Goal: Task Accomplishment & Management: Complete application form

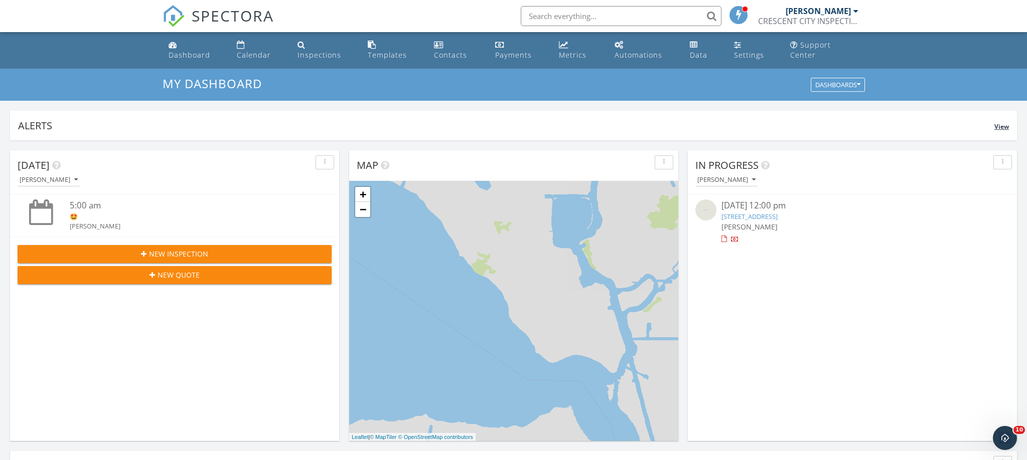
click at [435, 119] on div "Alerts" at bounding box center [506, 126] width 976 height 14
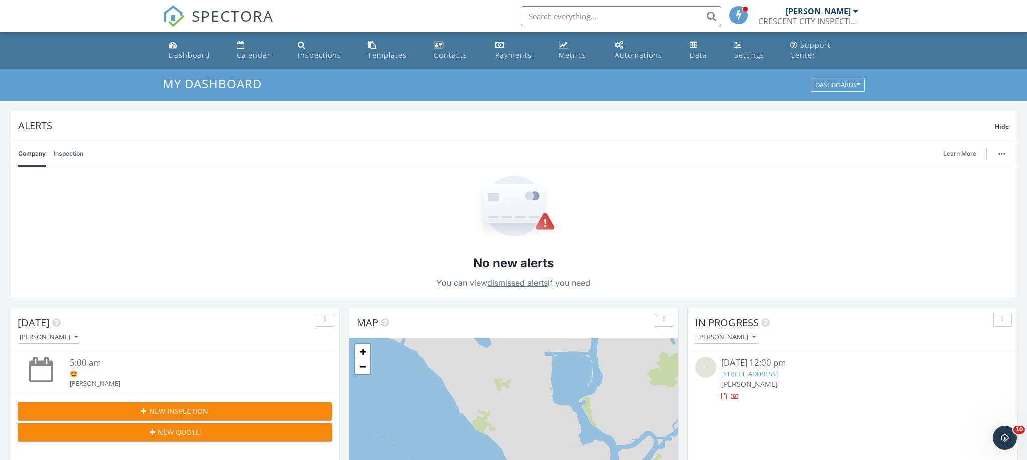
click at [358, 141] on div "Company Inspection Learn More" at bounding box center [513, 154] width 991 height 26
click at [357, 149] on div "Company Inspection Learn More" at bounding box center [513, 154] width 991 height 26
click at [255, 39] on link "Calendar" at bounding box center [259, 50] width 53 height 29
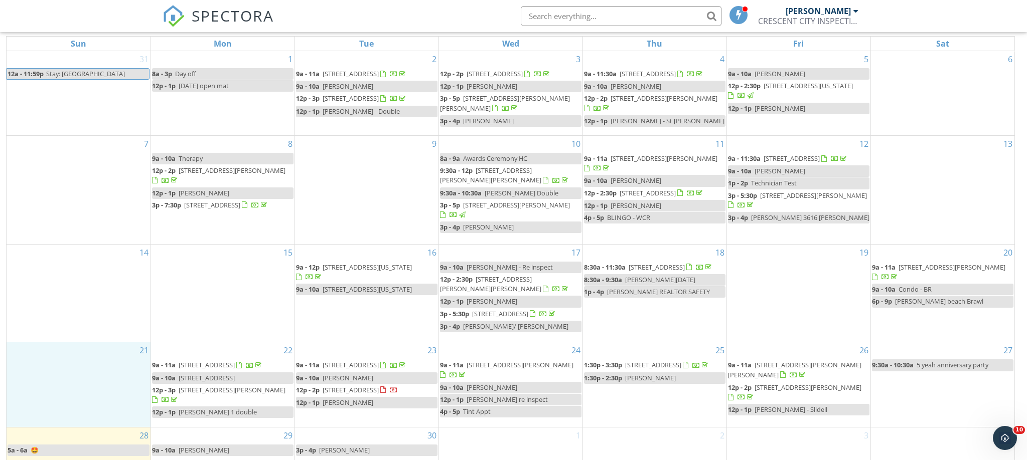
click at [56, 351] on div "21" at bounding box center [79, 385] width 144 height 84
click at [212, 379] on span "400 Longleaf Drive Slidell LA 70458" at bounding box center [207, 378] width 56 height 9
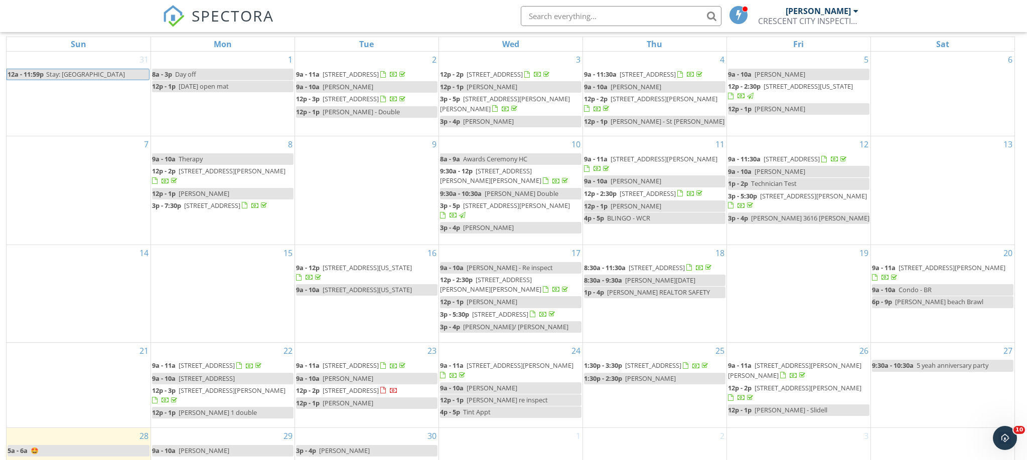
click at [16, 233] on div at bounding box center [513, 230] width 1027 height 460
click at [214, 376] on span "400 Longleaf Drive Slidell LA 70458" at bounding box center [207, 378] width 56 height 9
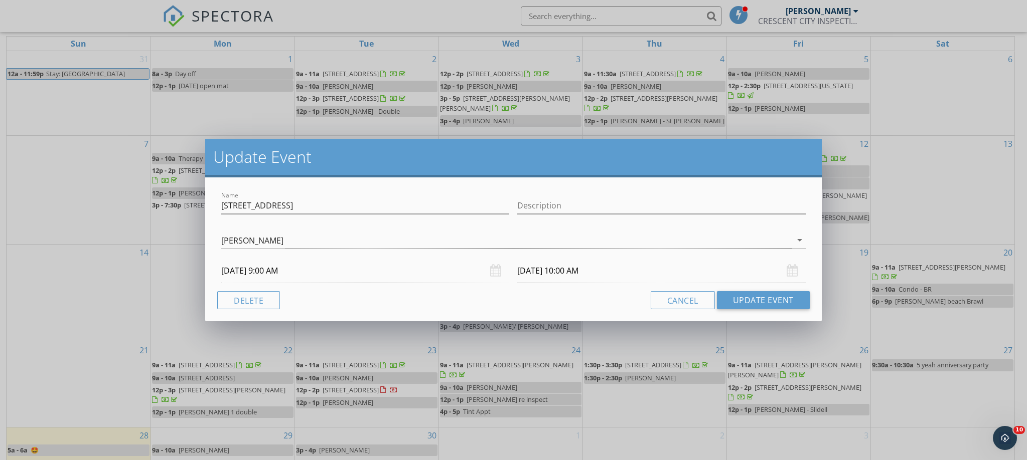
drag, startPoint x: 156, startPoint y: 257, endPoint x: 150, endPoint y: 259, distance: 5.9
click at [156, 257] on div "Update Event Name 400 Longleaf Drive Slidell LA 70458 Description Marcus Dempse…" at bounding box center [513, 230] width 1027 height 460
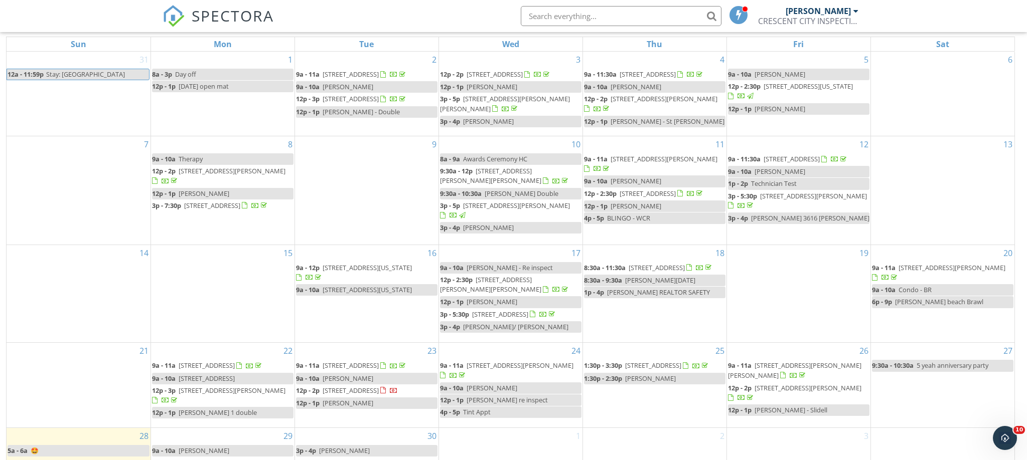
click at [202, 361] on span "400 Longleaf Dr, Slidell 70458" at bounding box center [207, 365] width 56 height 9
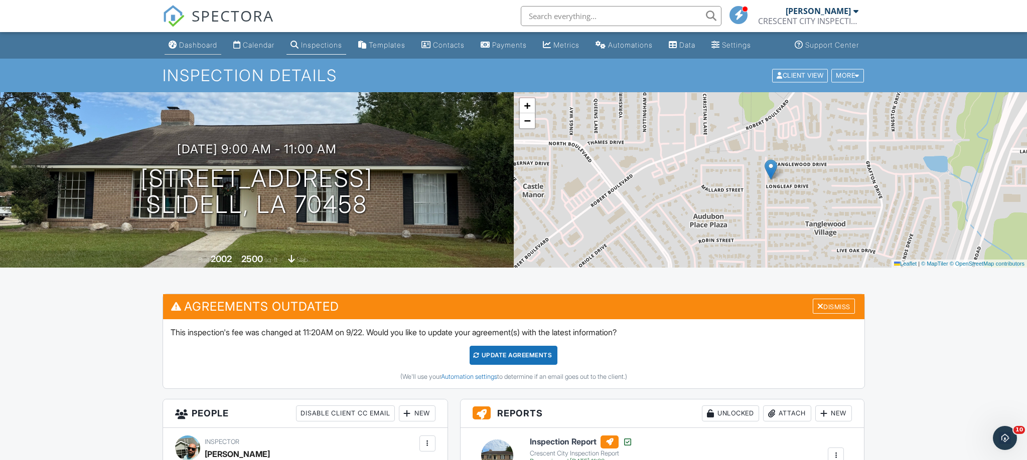
click at [195, 46] on div "Dashboard" at bounding box center [198, 45] width 38 height 9
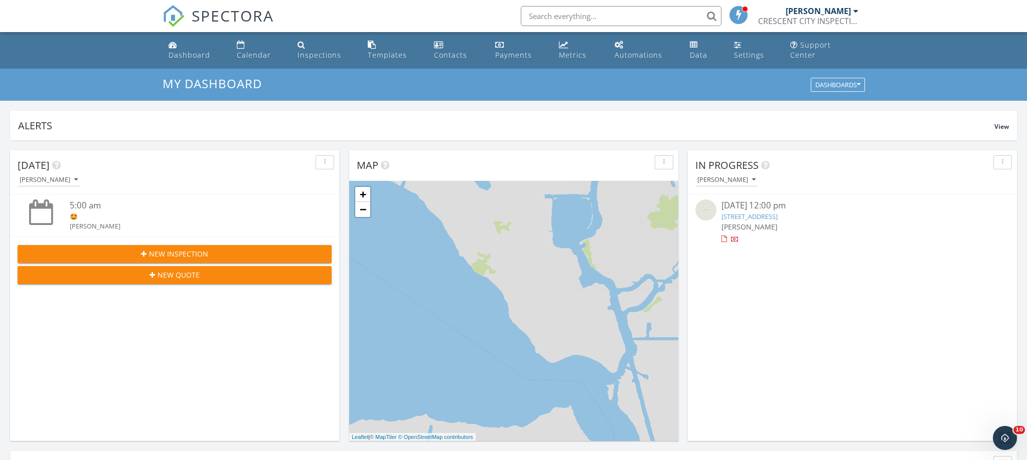
scroll to position [913, 1027]
click at [224, 249] on div "New Inspection" at bounding box center [175, 254] width 298 height 11
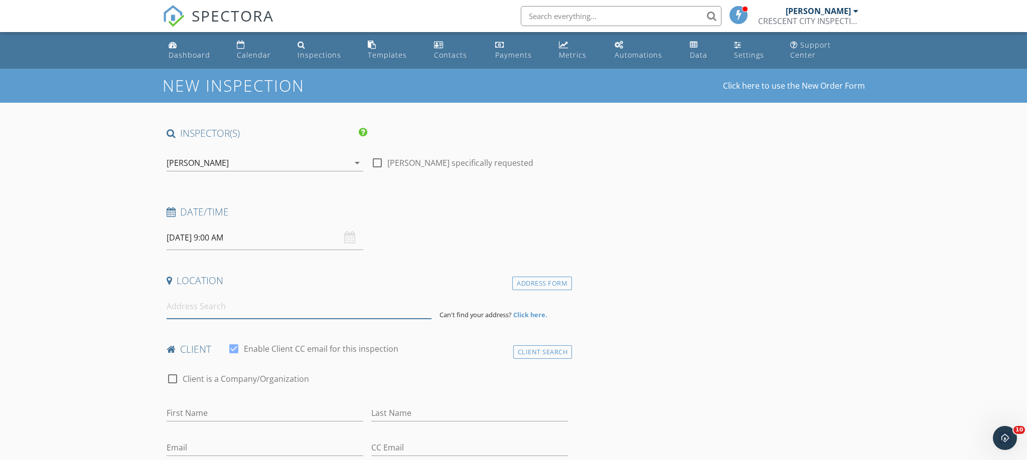
click at [208, 296] on input at bounding box center [299, 306] width 265 height 25
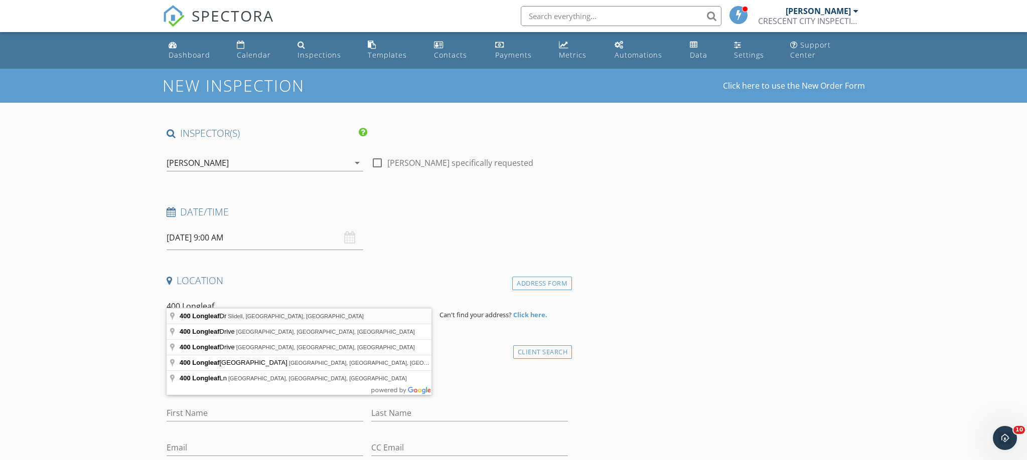
type input "[STREET_ADDRESS]"
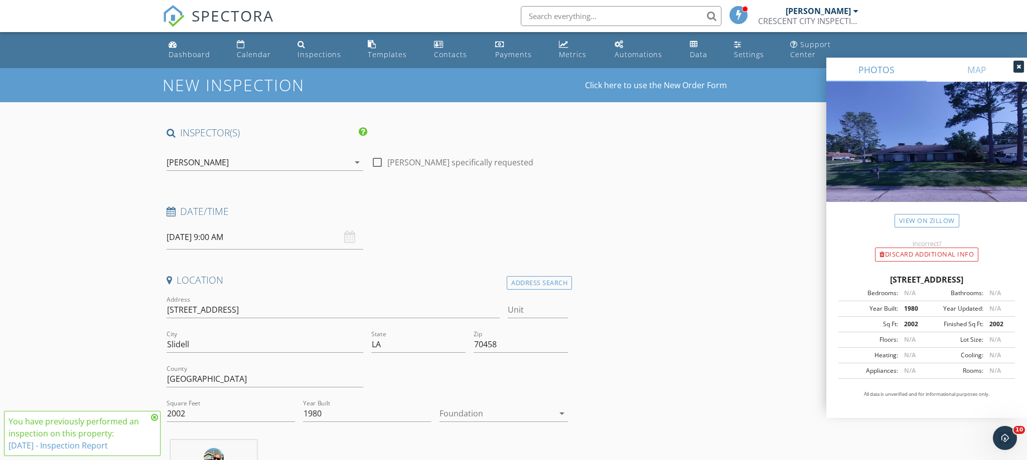
scroll to position [1, 1]
click at [103, 446] on link "[DATE] - Inspection Report" at bounding box center [58, 445] width 99 height 11
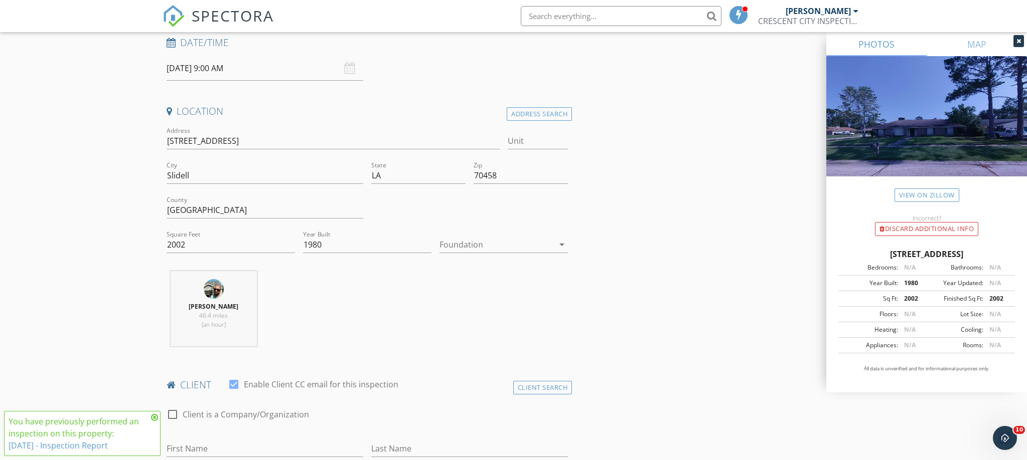
scroll to position [173, 0]
click at [475, 240] on div "Foundation arrow_drop_down" at bounding box center [503, 247] width 128 height 27
click at [465, 234] on div at bounding box center [496, 242] width 114 height 16
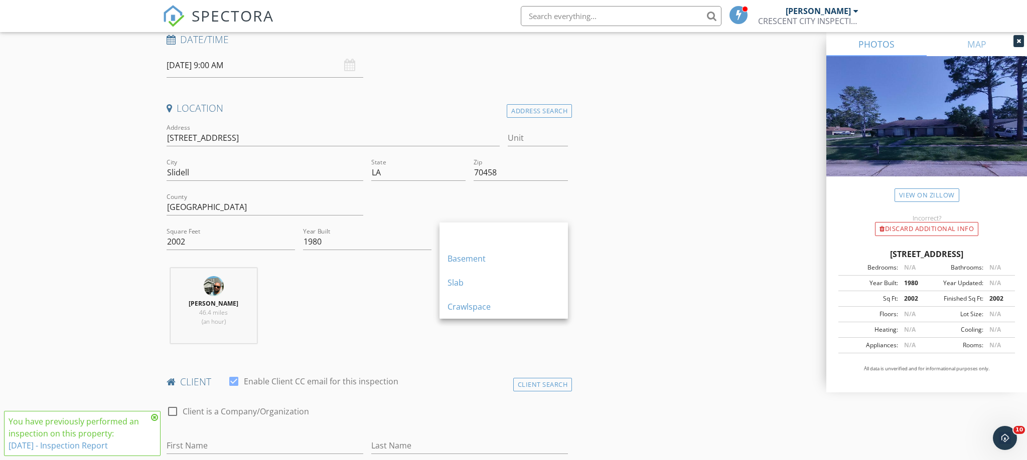
drag, startPoint x: 459, startPoint y: 288, endPoint x: 422, endPoint y: 280, distance: 38.5
click at [459, 288] on div "Slab" at bounding box center [503, 283] width 112 height 12
click at [241, 228] on div "Square Feet 2002" at bounding box center [231, 244] width 128 height 33
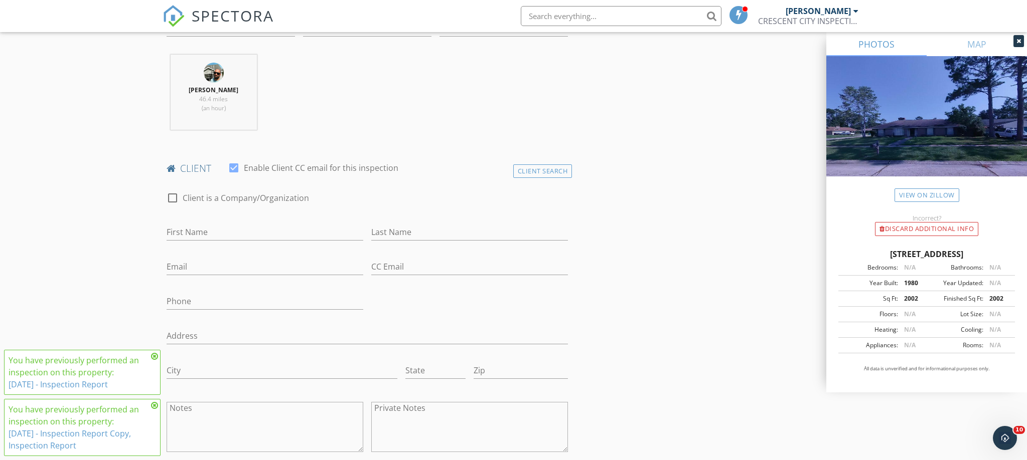
scroll to position [391, 0]
click at [525, 160] on div "Client Search" at bounding box center [542, 167] width 59 height 14
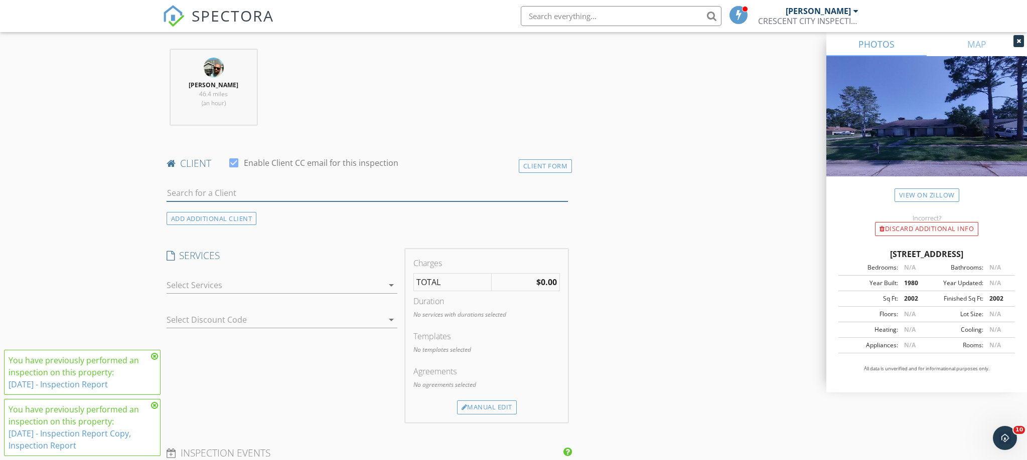
click at [216, 187] on input "text" at bounding box center [368, 193] width 402 height 17
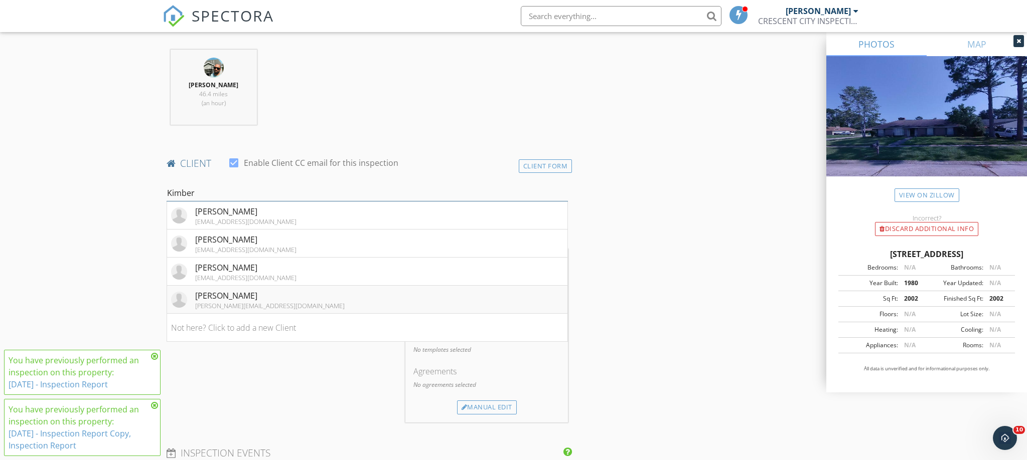
type input "Kimber"
click at [240, 290] on div "[PERSON_NAME]" at bounding box center [269, 296] width 149 height 12
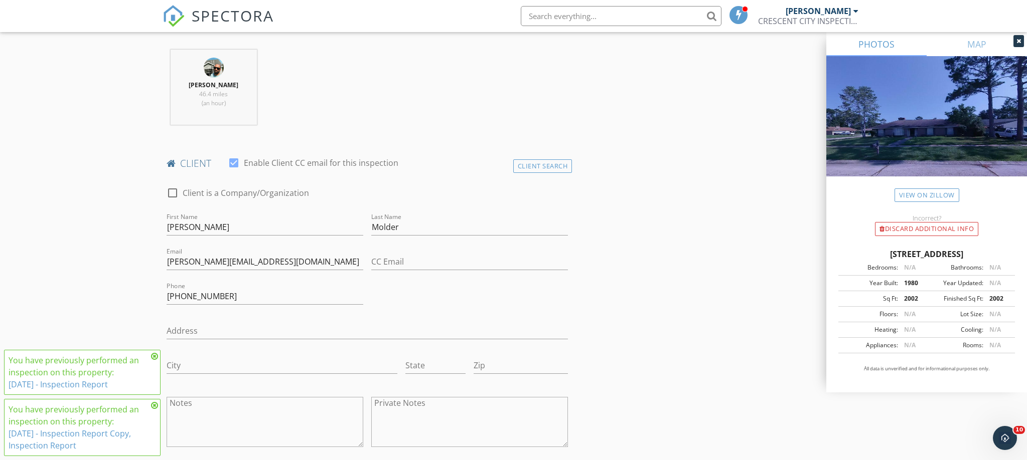
click at [151, 357] on icon at bounding box center [154, 357] width 7 height 8
click at [156, 404] on icon at bounding box center [154, 406] width 7 height 8
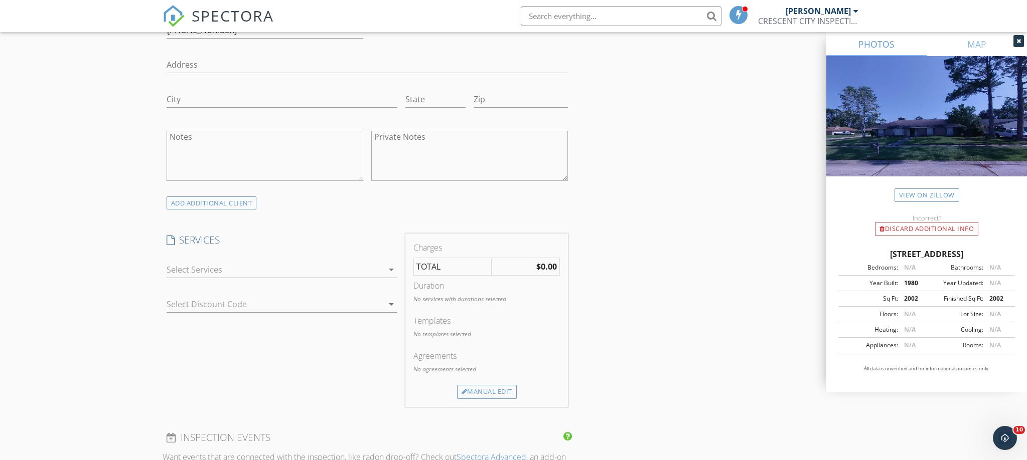
scroll to position [667, 0]
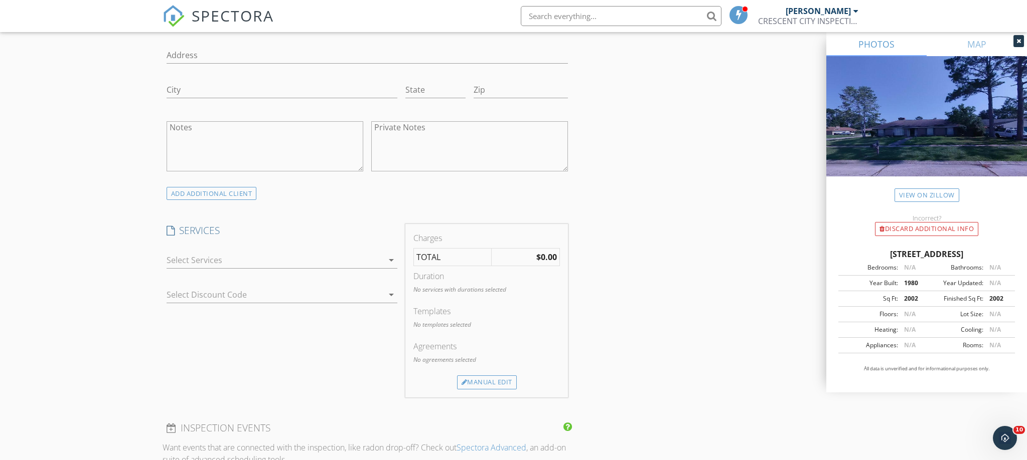
click at [240, 252] on div at bounding box center [275, 260] width 217 height 16
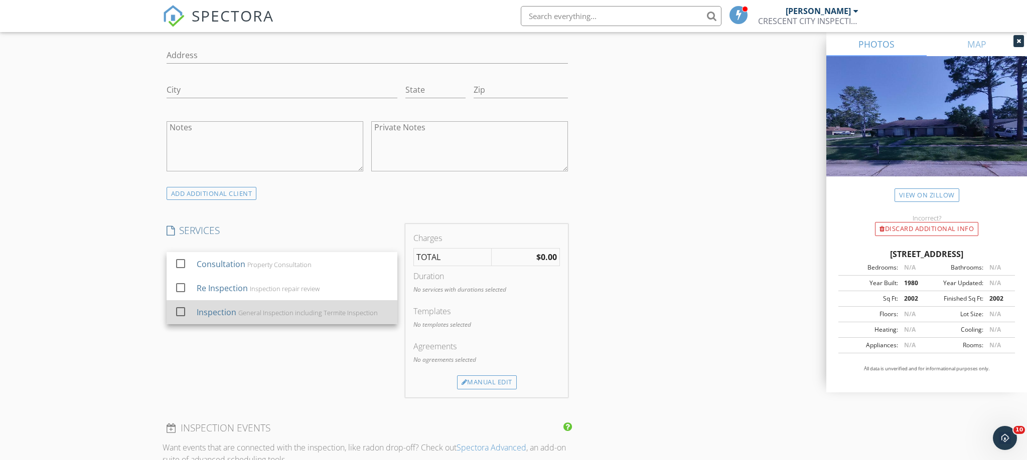
click at [221, 306] on div "Inspection" at bounding box center [216, 312] width 40 height 12
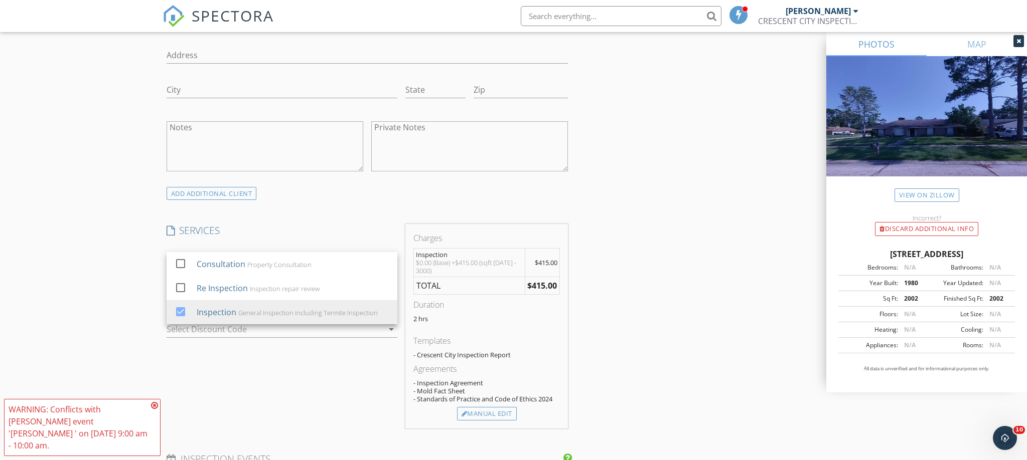
click at [488, 393] on div "Agreements - Inspection Agreement - Mold Fact Sheet - Standards of Practice and…" at bounding box center [486, 385] width 146 height 44
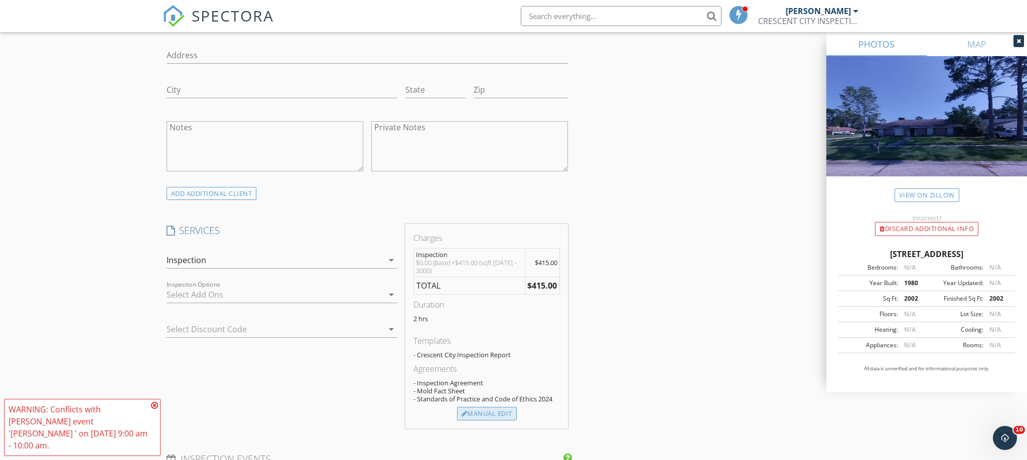
click at [487, 407] on div "Manual Edit" at bounding box center [487, 414] width 60 height 14
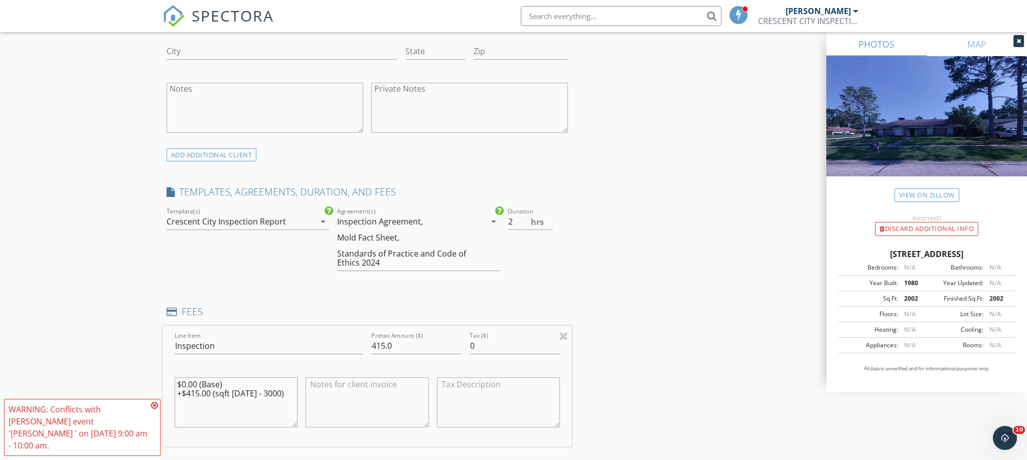
scroll to position [715, 0]
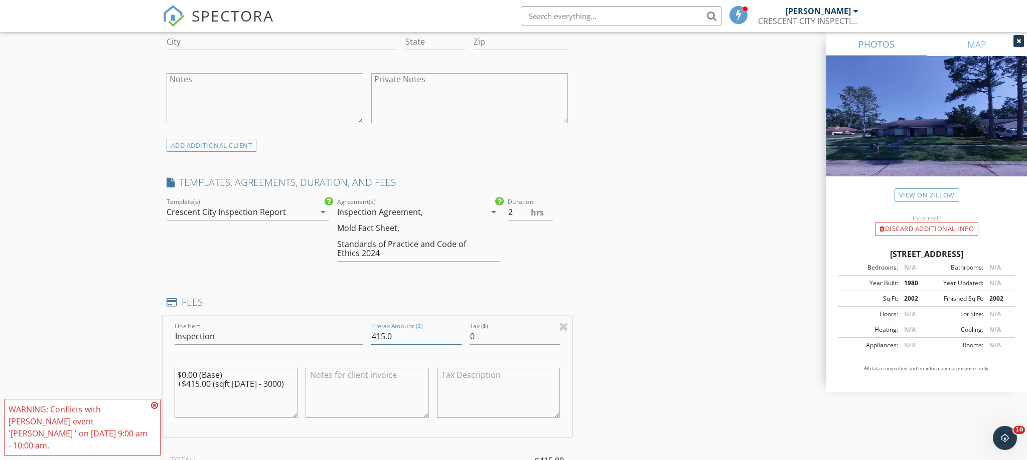
click at [408, 329] on input "415.0" at bounding box center [416, 337] width 90 height 17
click at [407, 329] on input "415.0" at bounding box center [416, 337] width 90 height 17
type input "200"
click at [150, 260] on div "New Inspection Click here to use the New Order Form INSPECTOR(S) check_box Marc…" at bounding box center [513, 339] width 1027 height 1972
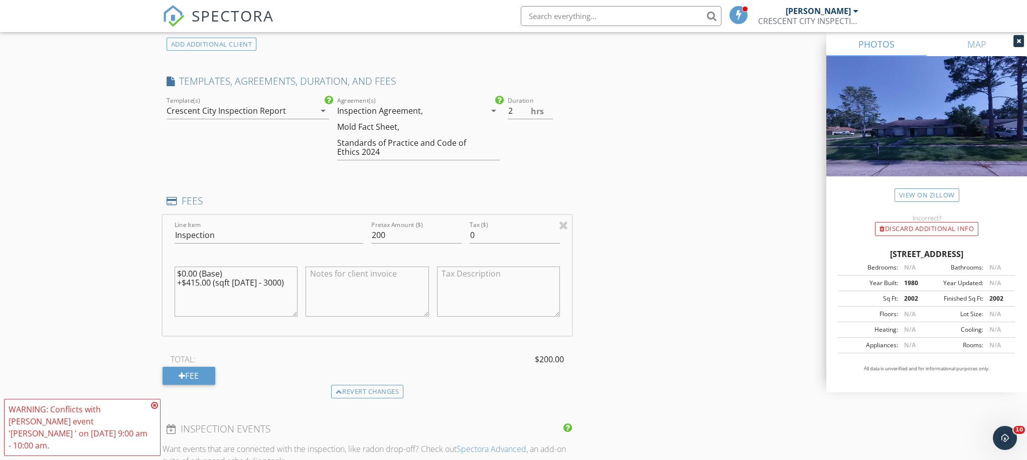
scroll to position [818, 0]
click at [206, 366] on div "Fee" at bounding box center [189, 375] width 53 height 18
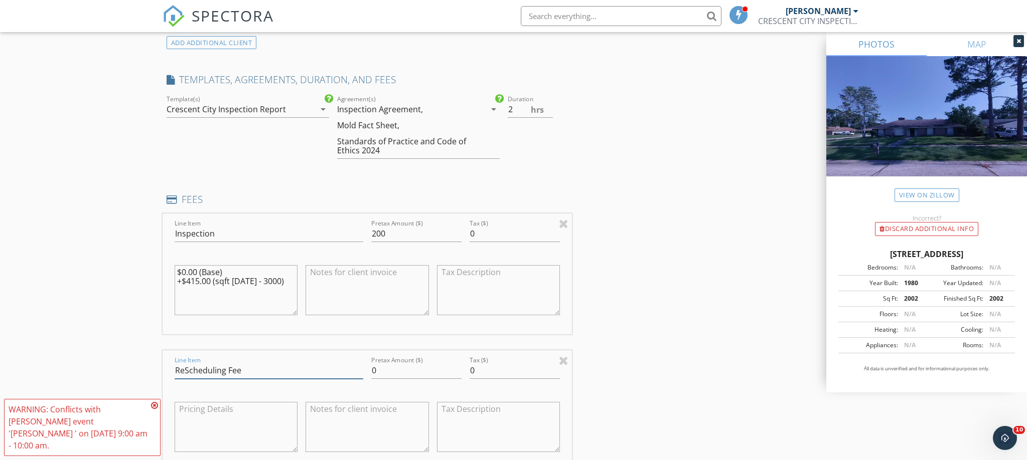
type input "ReScheduling Fee"
click at [485, 363] on input "0" at bounding box center [515, 371] width 90 height 17
click at [402, 363] on input "0" at bounding box center [416, 371] width 90 height 17
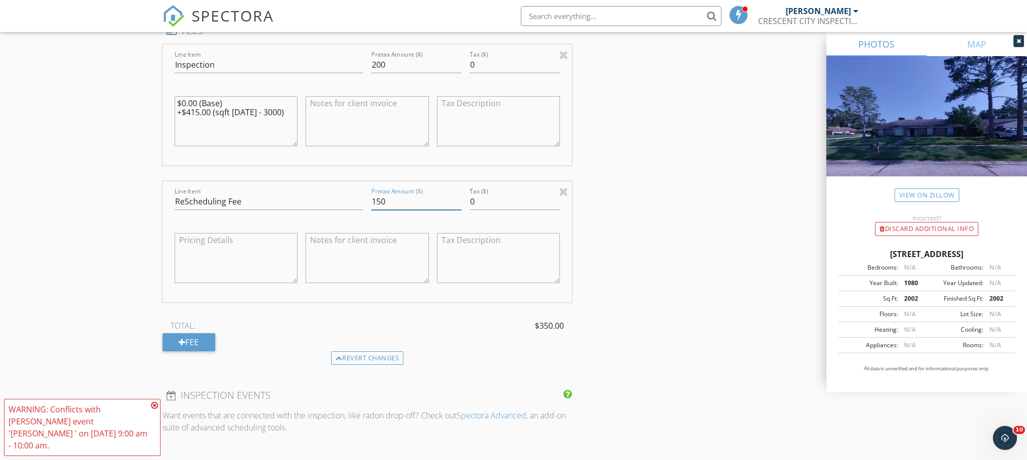
scroll to position [987, 1]
click at [389, 194] on input "150.02" at bounding box center [416, 202] width 90 height 17
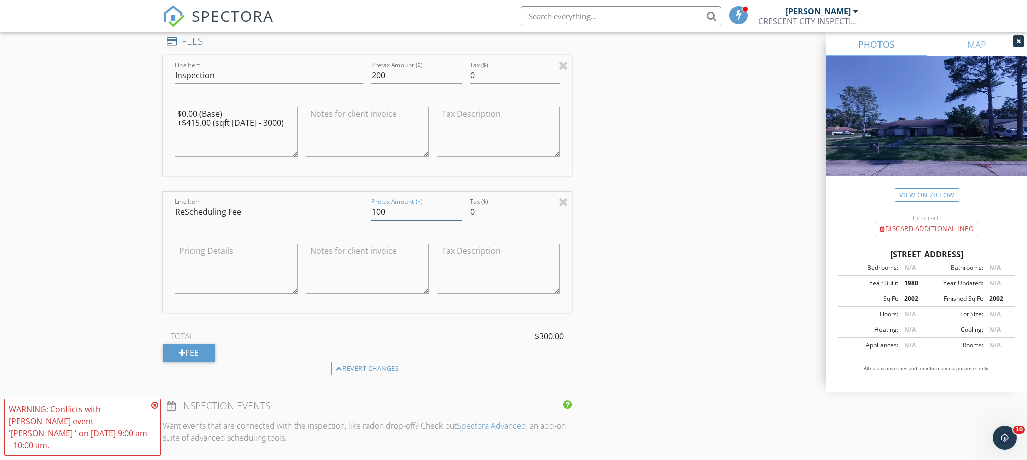
type input "100"
click at [70, 157] on div "New Inspection Click here to use the New Order Form INSPECTOR(S) check_box Marc…" at bounding box center [513, 146] width 1027 height 2109
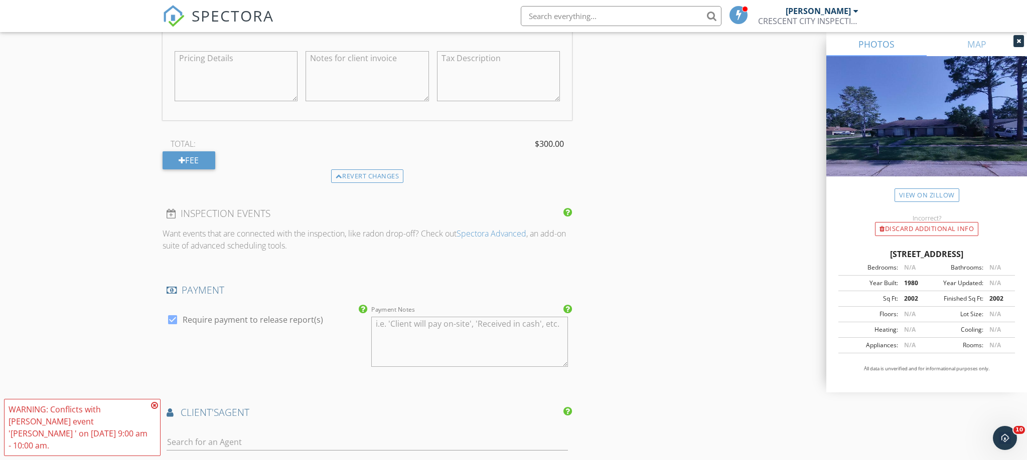
scroll to position [1179, 0]
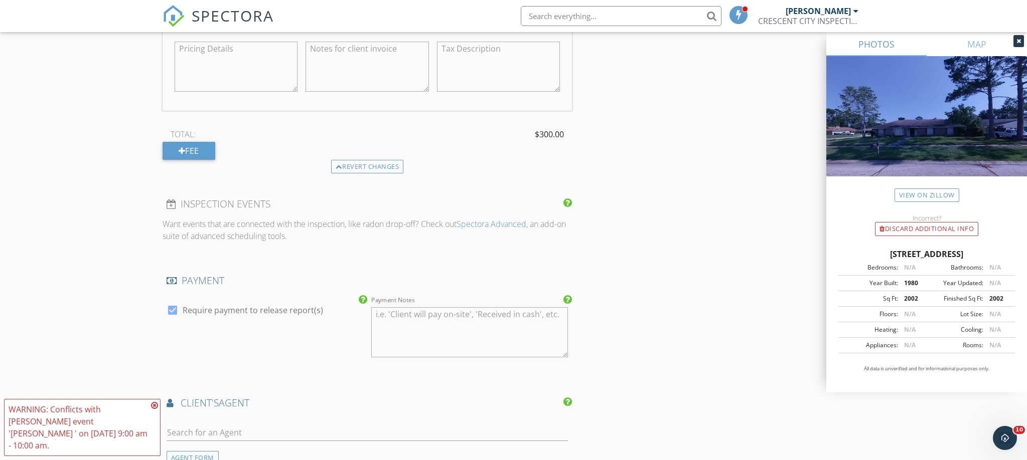
click at [153, 410] on icon at bounding box center [154, 406] width 7 height 8
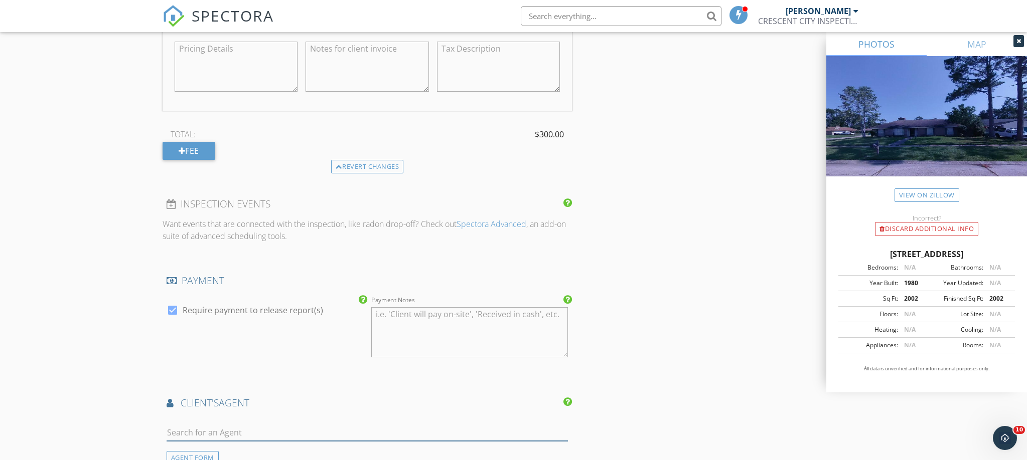
click at [197, 425] on input "text" at bounding box center [368, 433] width 402 height 17
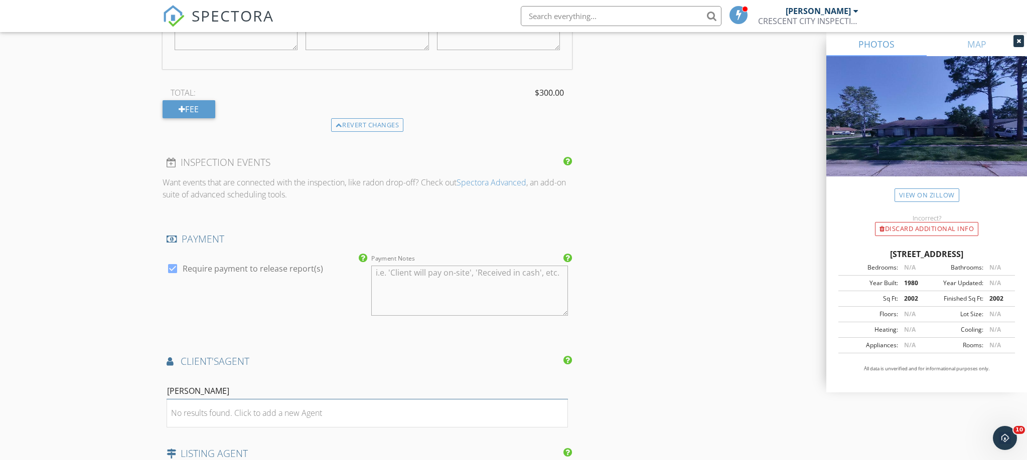
scroll to position [1221, 0]
type input "[PERSON_NAME]"
drag, startPoint x: 201, startPoint y: 379, endPoint x: 114, endPoint y: 371, distance: 86.7
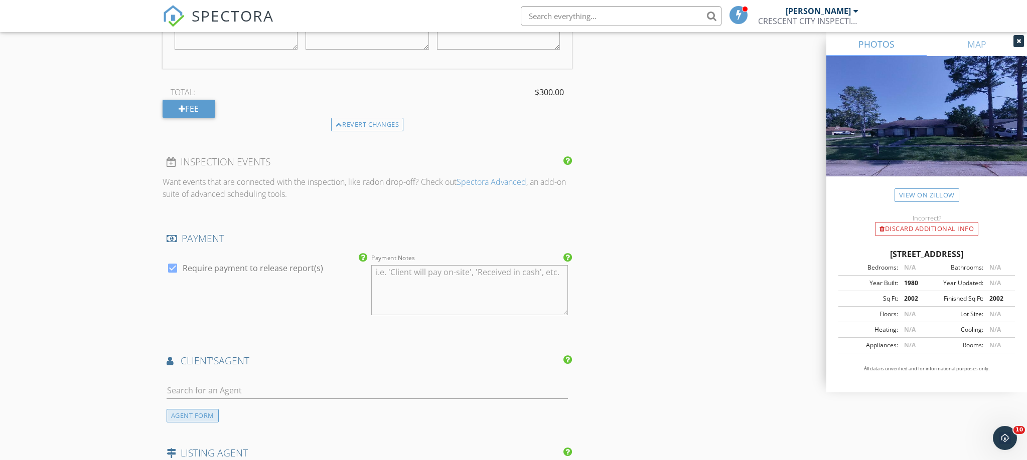
click at [204, 409] on div "AGENT FORM" at bounding box center [193, 416] width 52 height 14
type input "[PERSON_NAME]"
drag, startPoint x: 377, startPoint y: 376, endPoint x: 421, endPoint y: 387, distance: 45.6
click at [378, 383] on input "Prada" at bounding box center [469, 391] width 197 height 17
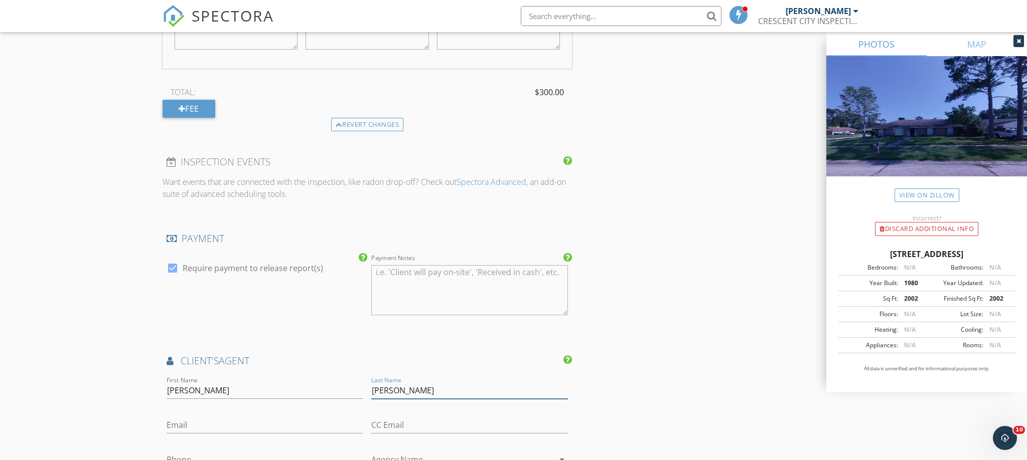
type input "[PERSON_NAME]"
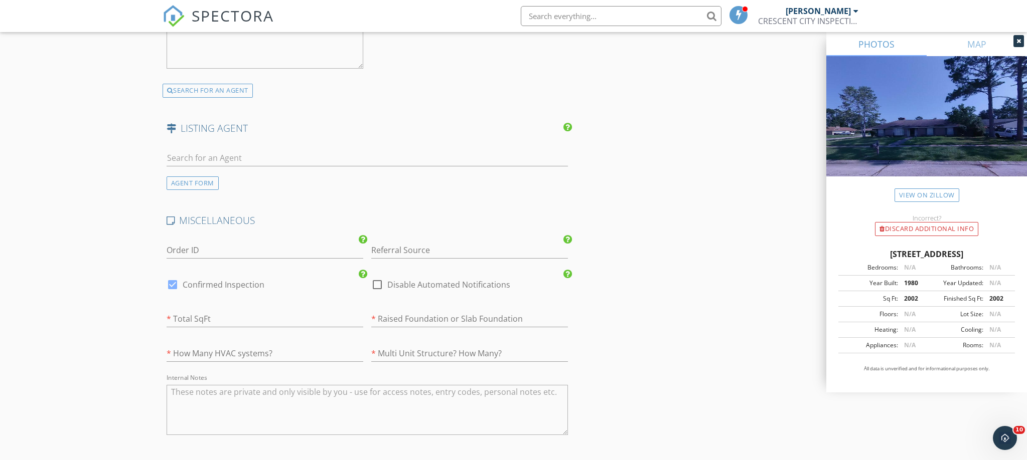
scroll to position [1843, 0]
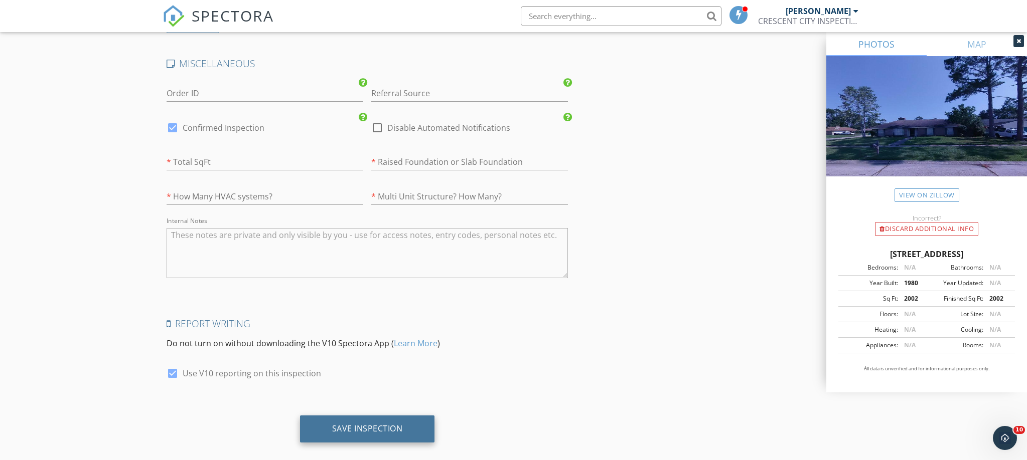
type input "[PHONE_NUMBER]"
click at [384, 424] on div "Save Inspection" at bounding box center [367, 429] width 71 height 10
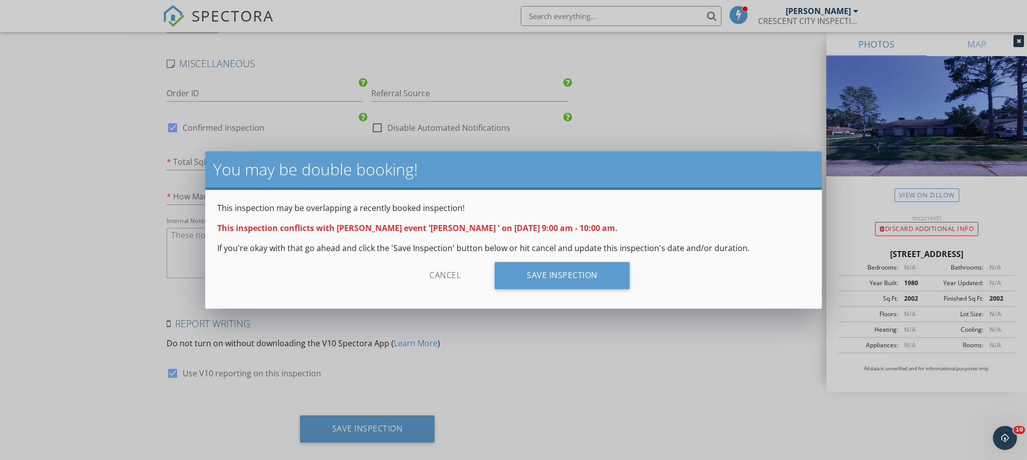
scroll to position [1998, 0]
click at [569, 276] on div "Save Inspection" at bounding box center [562, 275] width 135 height 27
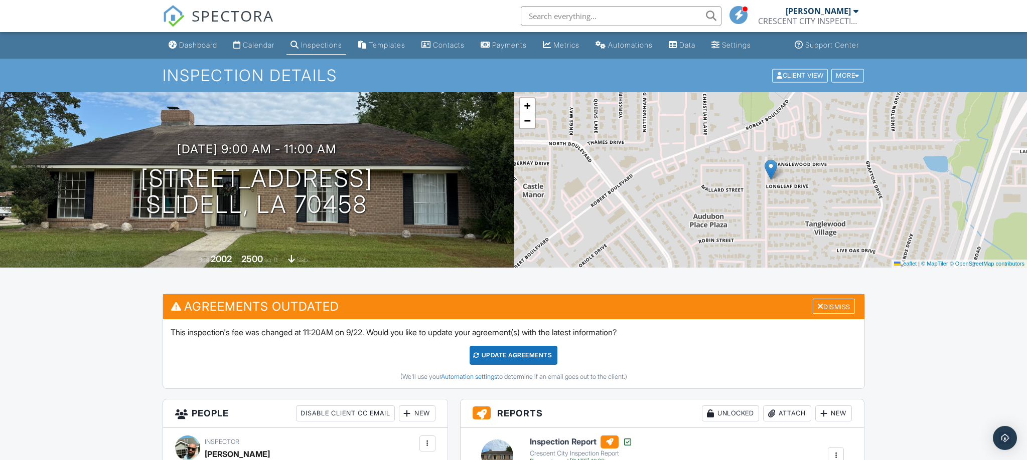
scroll to position [308, 0]
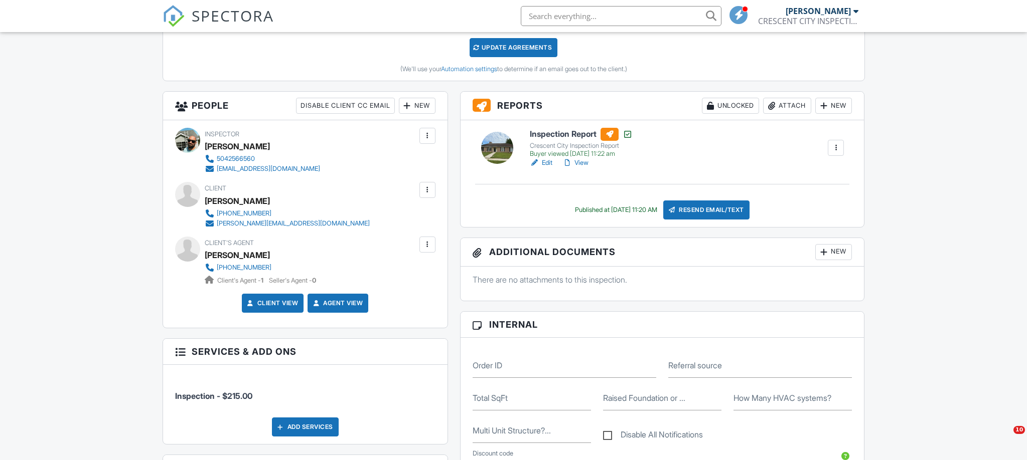
click at [836, 148] on div at bounding box center [836, 148] width 10 height 10
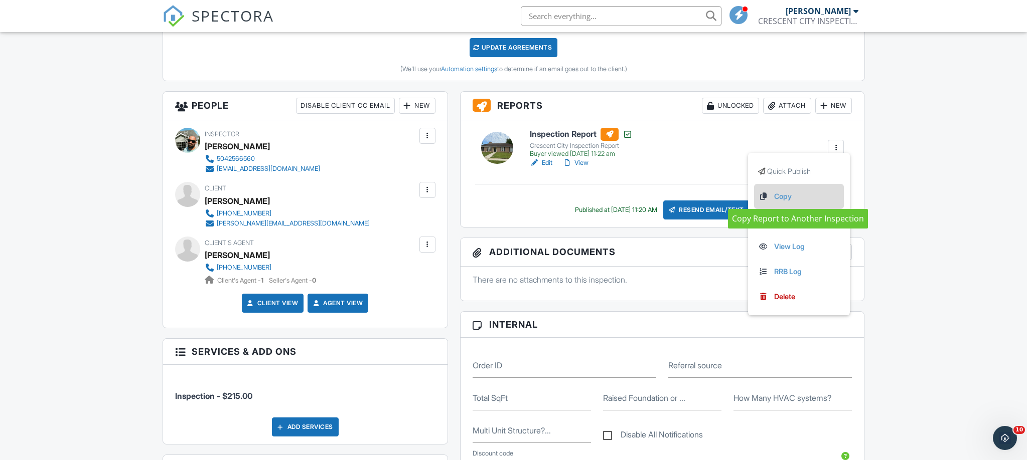
click at [770, 196] on link "Copy" at bounding box center [799, 196] width 82 height 11
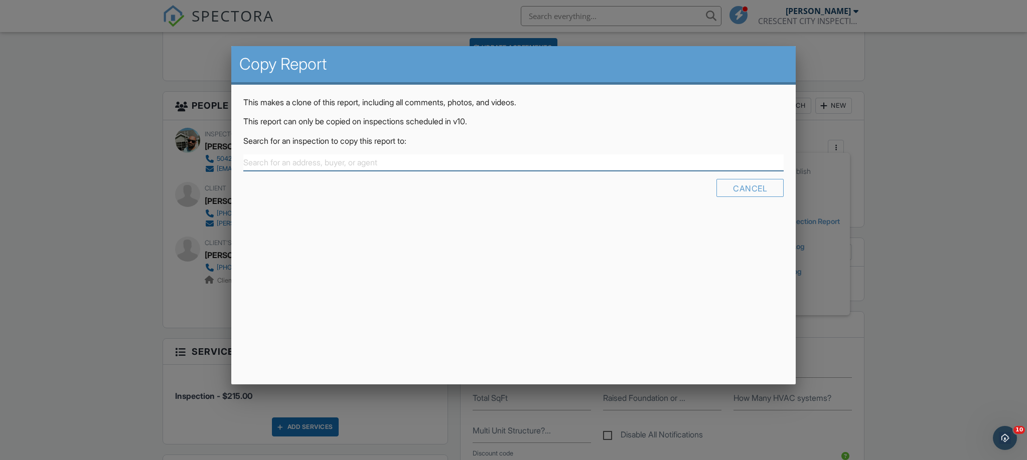
click at [271, 168] on input "text" at bounding box center [513, 163] width 541 height 17
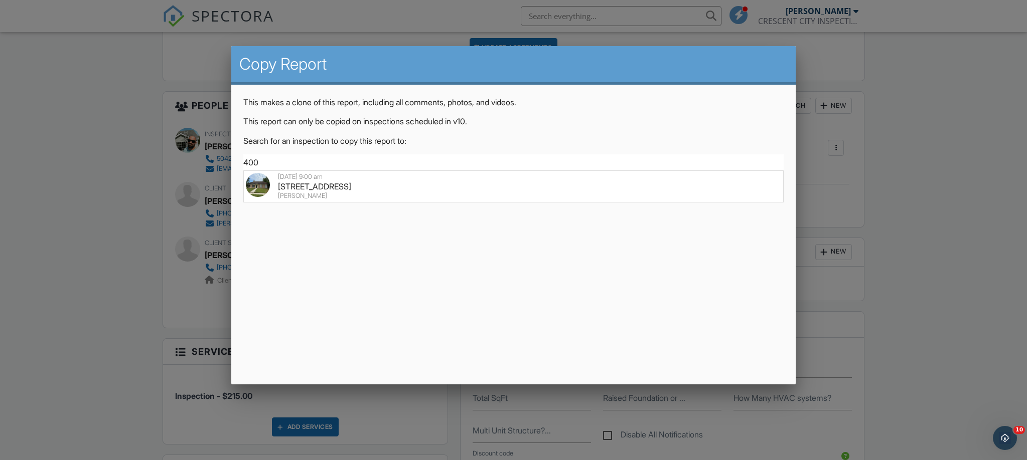
click at [757, 187] on div "400 Longleaf Dr, Slidell, LA 70458" at bounding box center [514, 186] width 536 height 11
type input "400 Longleaf Dr, Slidell, LA 70458"
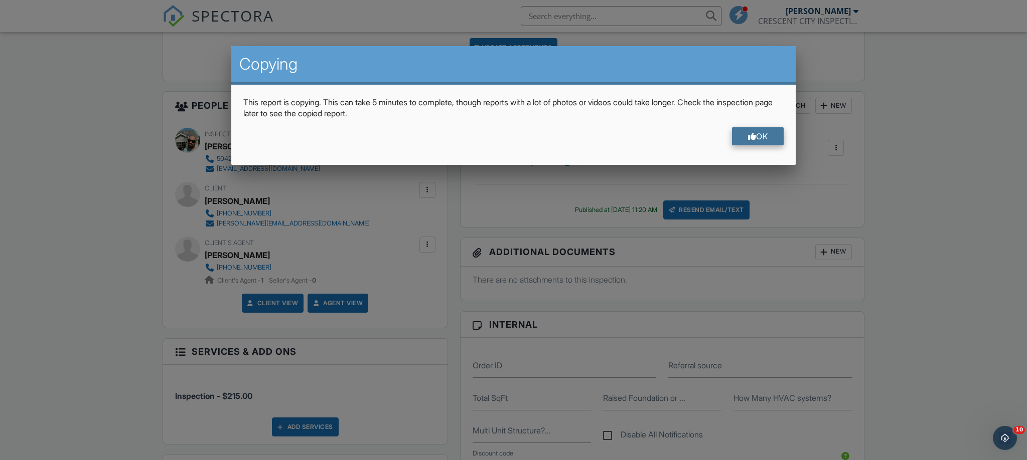
click at [740, 135] on div "OK" at bounding box center [758, 136] width 52 height 18
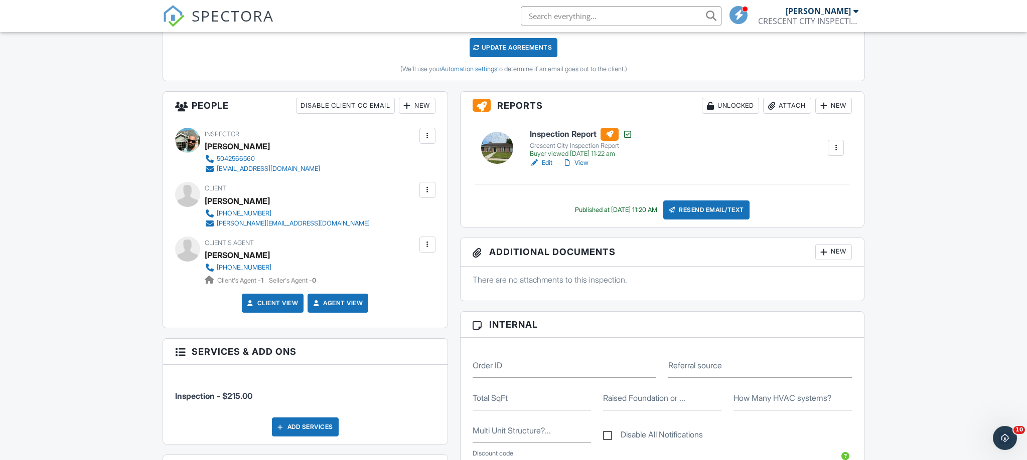
click at [638, 13] on input "text" at bounding box center [621, 16] width 201 height 20
click at [844, 146] on div at bounding box center [836, 148] width 16 height 16
click at [780, 196] on link "Copy" at bounding box center [799, 196] width 82 height 11
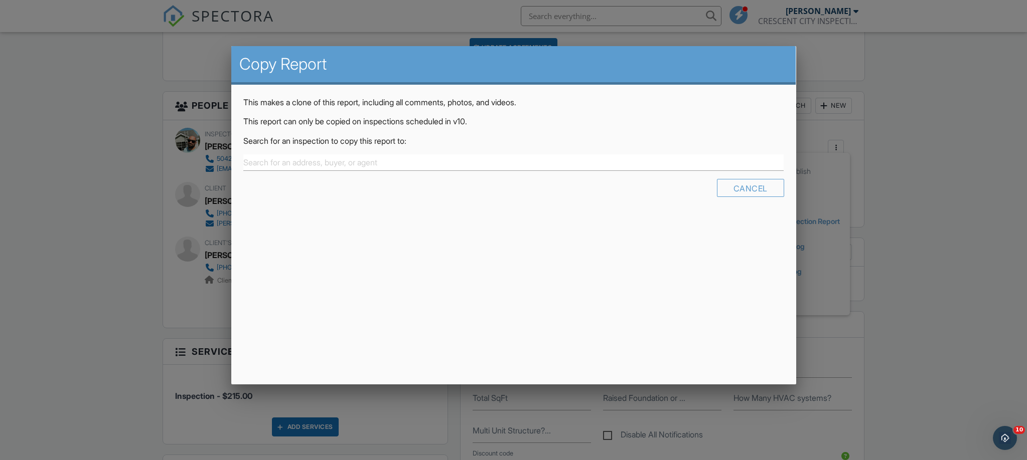
click at [441, 148] on div "This makes a clone of this report, including all comments, photos, and videos. …" at bounding box center [513, 151] width 565 height 132
click at [422, 161] on input "text" at bounding box center [513, 163] width 541 height 17
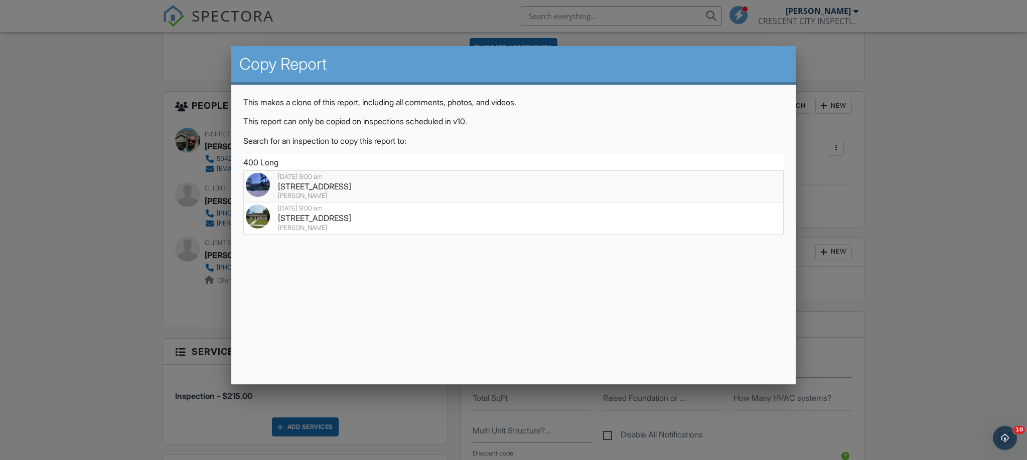
click at [302, 184] on div "400 Longleaf Dr, Slidell, LA 70458" at bounding box center [514, 186] width 536 height 11
type input "400 Longleaf Dr, Slidell, LA 70458"
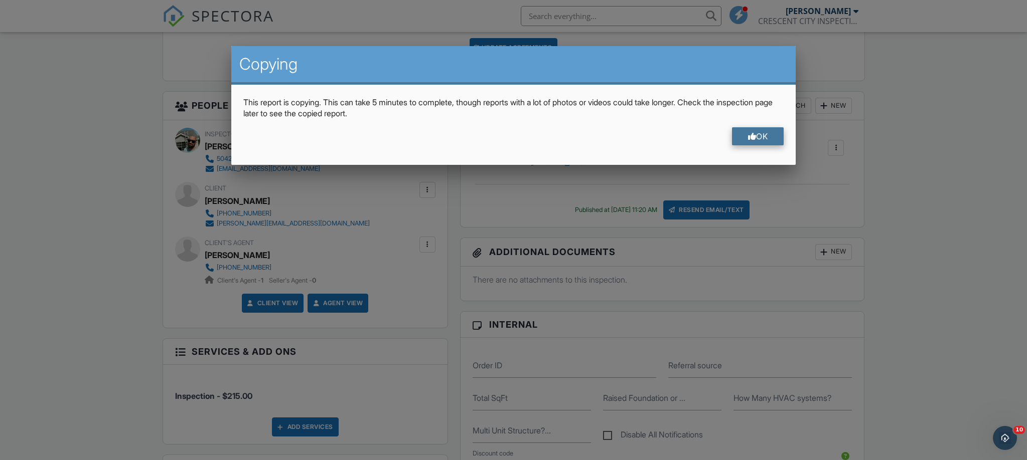
click at [758, 138] on div "OK" at bounding box center [758, 136] width 52 height 18
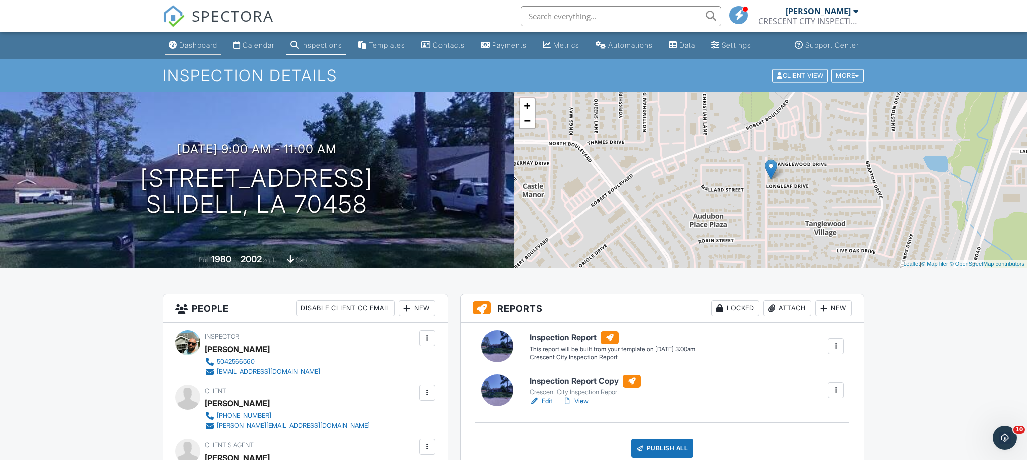
click at [185, 46] on div "Dashboard" at bounding box center [198, 45] width 38 height 9
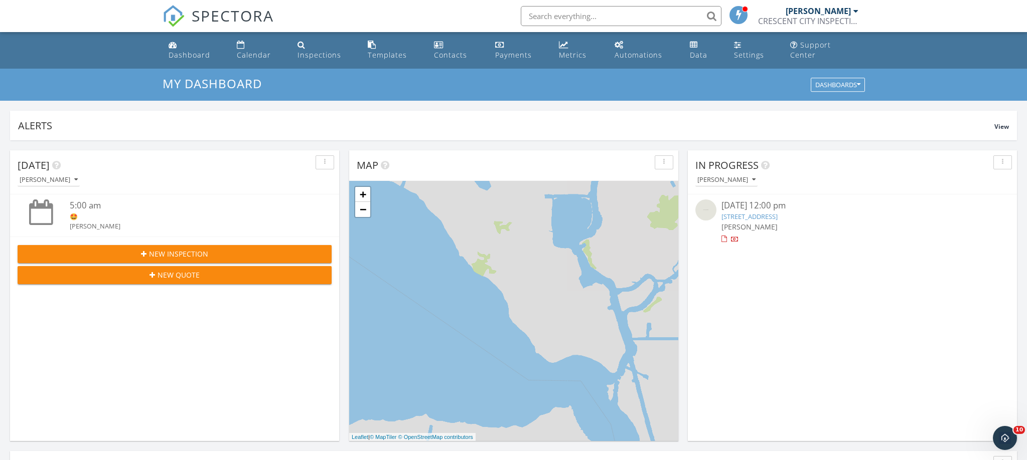
scroll to position [913, 1027]
click at [194, 249] on button "New Inspection" at bounding box center [175, 254] width 314 height 18
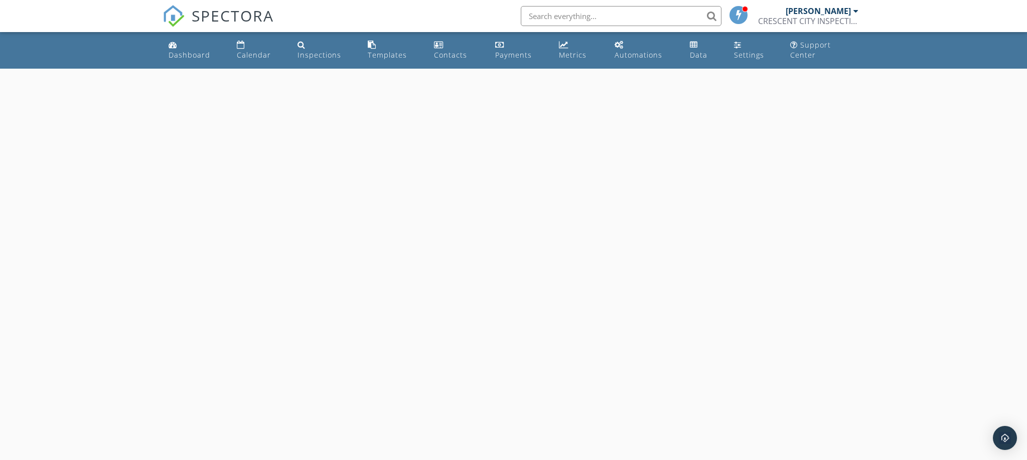
select select "8"
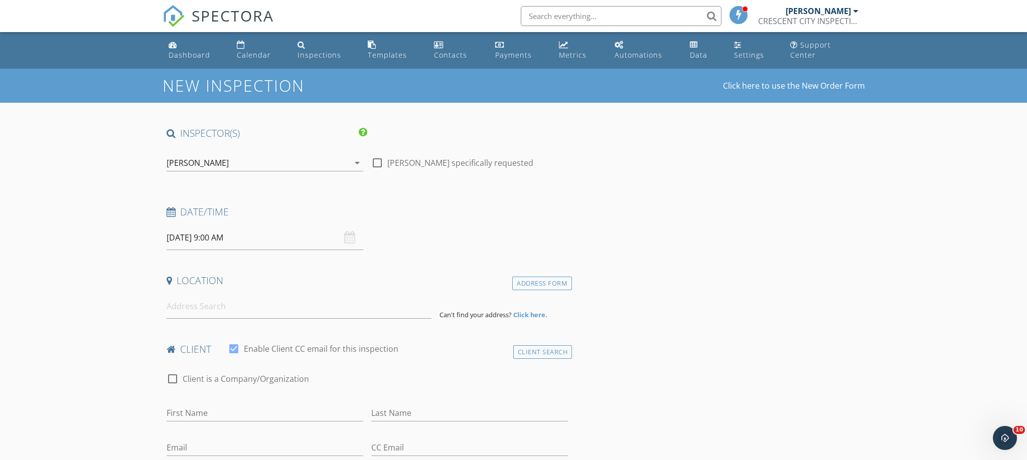
click at [262, 229] on input "09/29/2025 9:00 AM" at bounding box center [265, 238] width 197 height 25
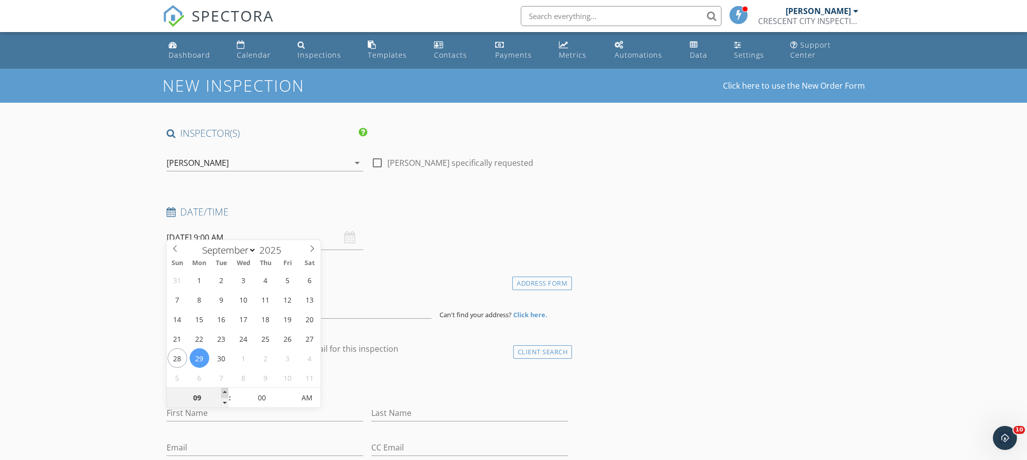
type input "10"
type input "09/29/2025 10:00 AM"
click at [224, 393] on span at bounding box center [224, 393] width 7 height 10
type input "11"
type input "09/29/2025 11:00 AM"
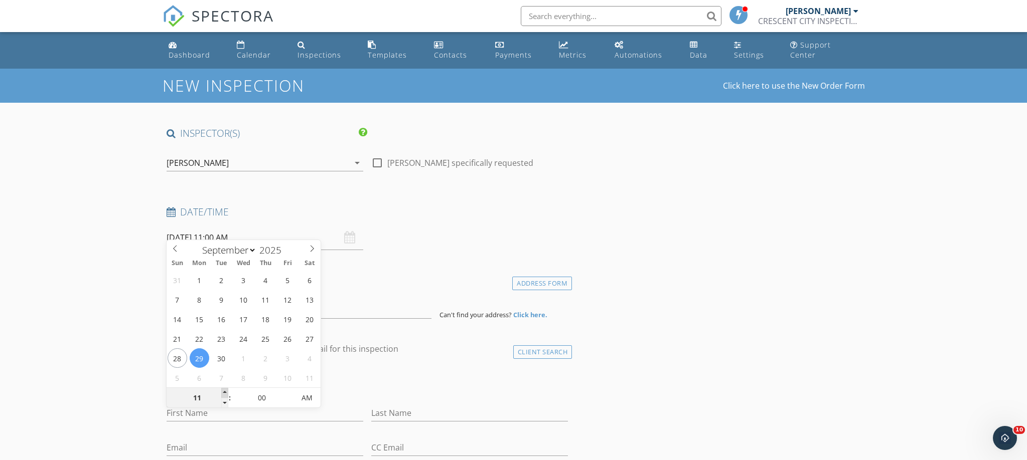
click at [224, 393] on span at bounding box center [224, 393] width 7 height 10
type input "12"
type input "09/29/2025 12:00 PM"
drag, startPoint x: 224, startPoint y: 393, endPoint x: 217, endPoint y: 392, distance: 7.1
click at [223, 393] on span at bounding box center [224, 393] width 7 height 10
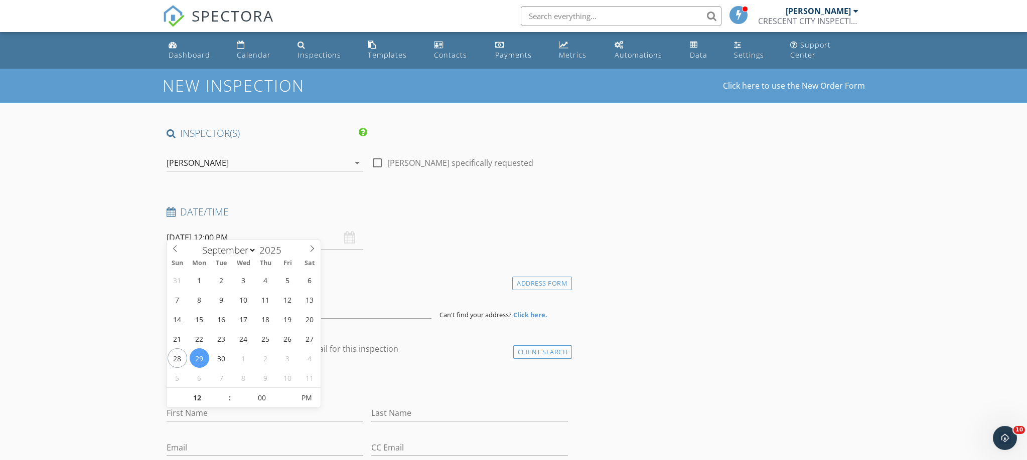
drag, startPoint x: 123, startPoint y: 339, endPoint x: 143, endPoint y: 326, distance: 23.5
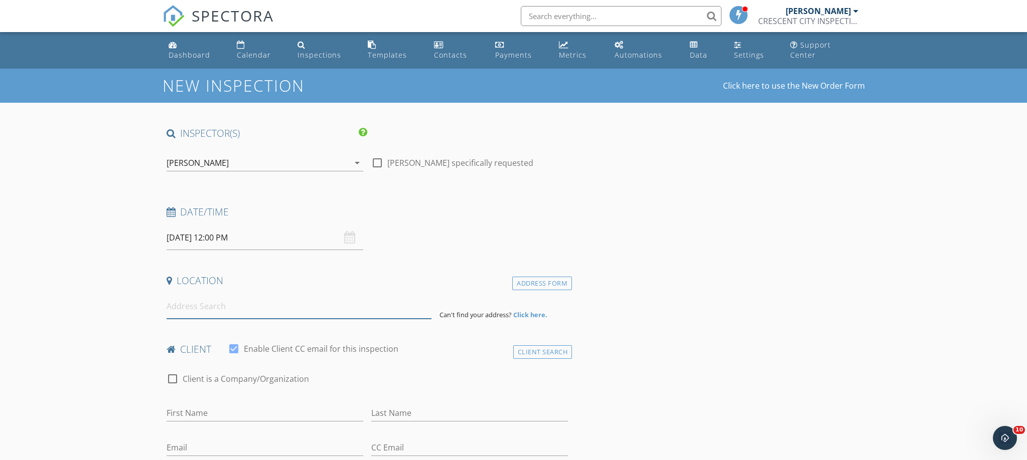
click at [184, 299] on input at bounding box center [299, 306] width 265 height 25
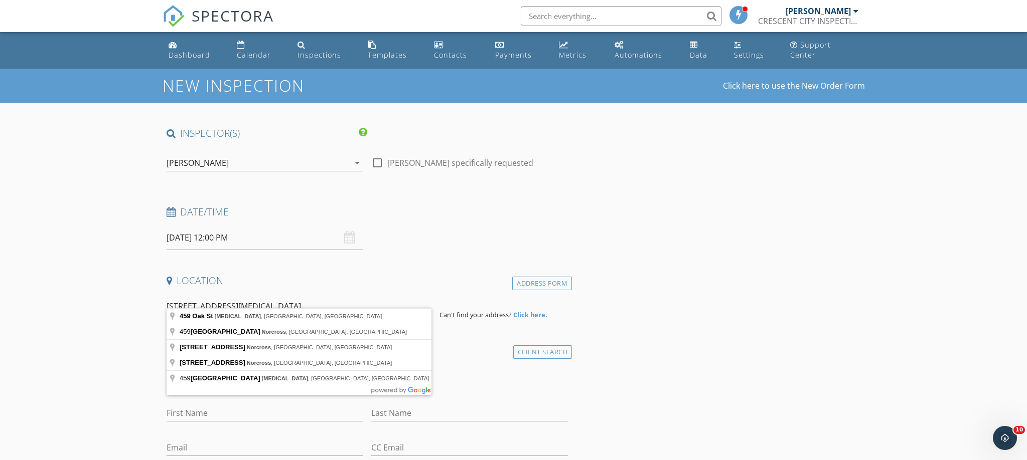
type input "459 Oak St, Norco, LA, USA"
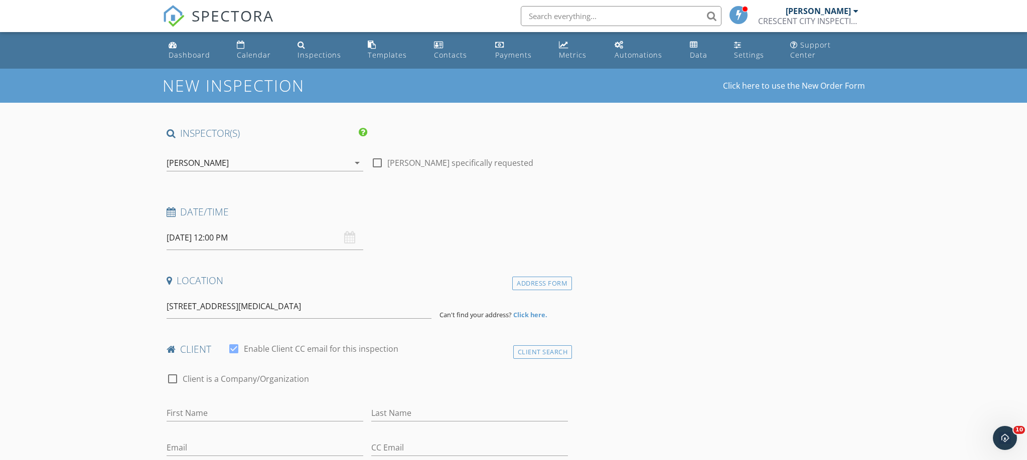
drag, startPoint x: 63, startPoint y: 302, endPoint x: 287, endPoint y: 316, distance: 224.7
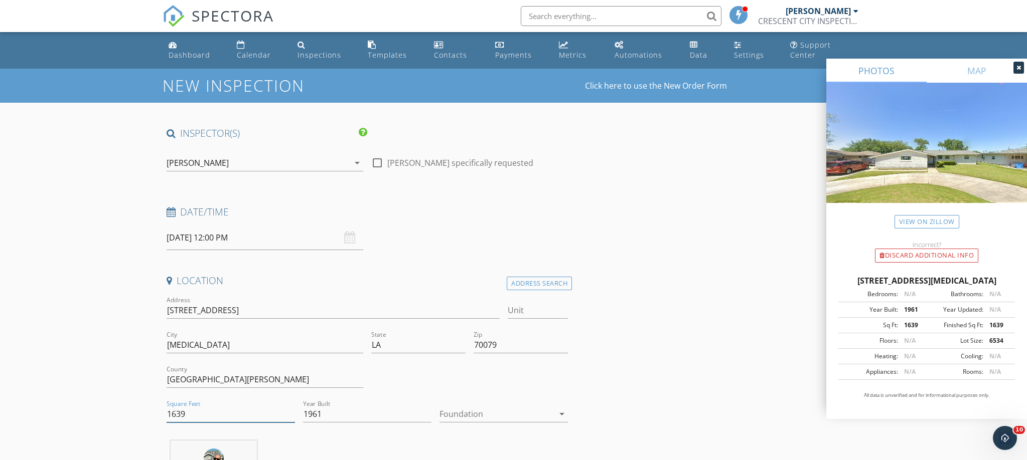
drag, startPoint x: 211, startPoint y: 400, endPoint x: 134, endPoint y: 401, distance: 77.3
click at [484, 406] on div at bounding box center [496, 414] width 114 height 16
drag, startPoint x: 471, startPoint y: 421, endPoint x: 364, endPoint y: 416, distance: 106.5
click at [471, 421] on div "Slab" at bounding box center [503, 418] width 112 height 12
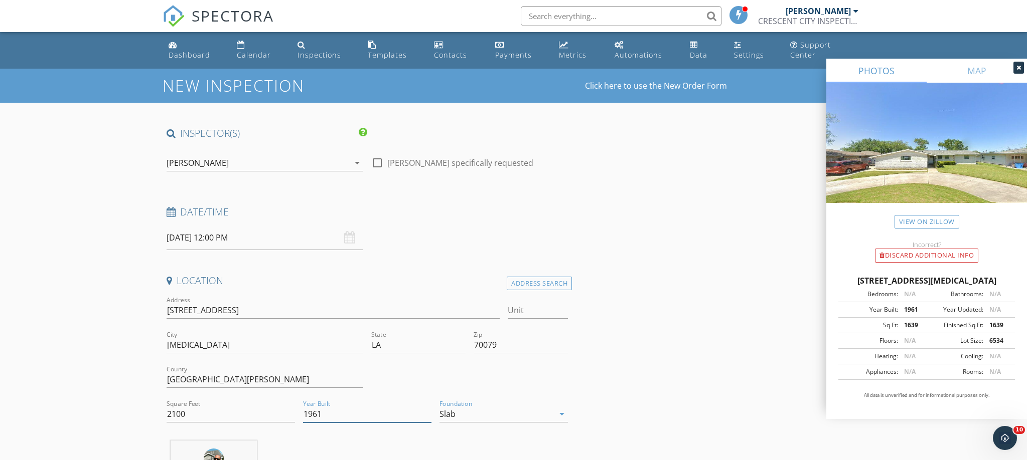
drag, startPoint x: 341, startPoint y: 403, endPoint x: 271, endPoint y: 401, distance: 69.8
click at [271, 401] on div "Address 459 Oak St Unit City Norco State LA Zip 70079 County St. Charles Parish…" at bounding box center [368, 363] width 410 height 138
drag, startPoint x: 360, startPoint y: 403, endPoint x: 290, endPoint y: 399, distance: 69.3
click at [290, 406] on input "210" at bounding box center [231, 414] width 128 height 17
type input "21"
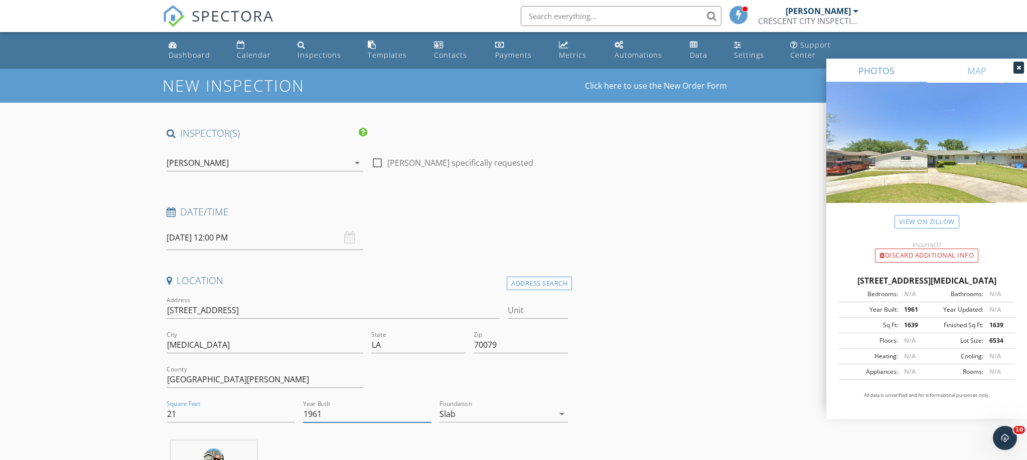
click at [365, 406] on input "1961" at bounding box center [367, 414] width 128 height 17
click at [363, 406] on input "1961" at bounding box center [367, 414] width 128 height 17
type input "5"
click at [216, 406] on input "21" at bounding box center [231, 414] width 128 height 17
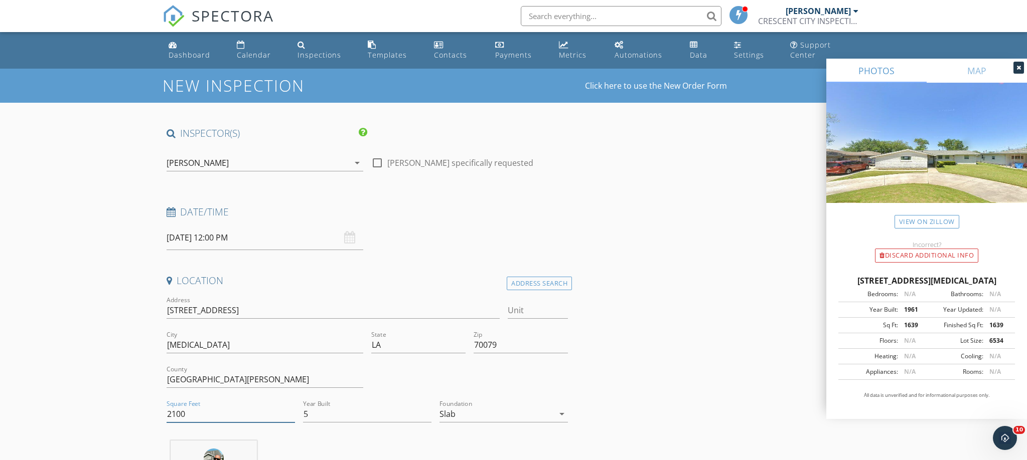
type input "2100"
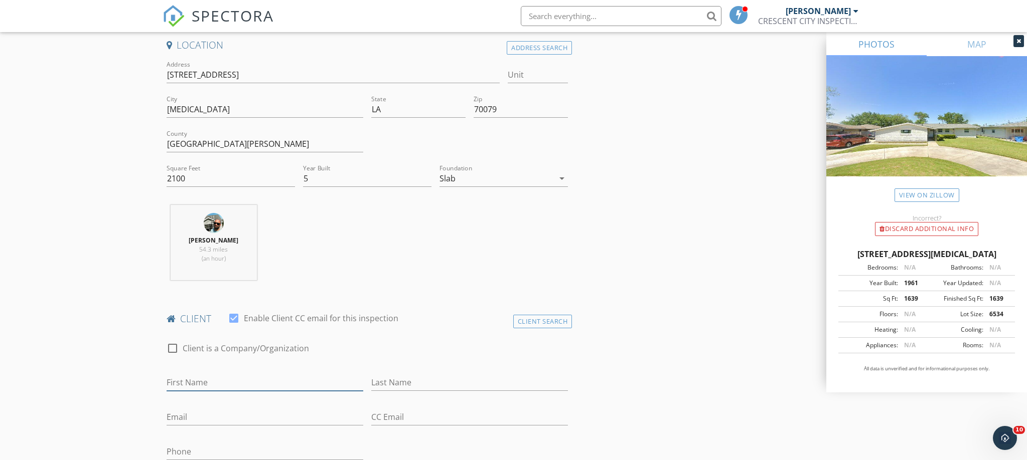
scroll to position [236, 0]
type input "Brandon"
type input "Lampert"
type input "blampert55@gmail.com"
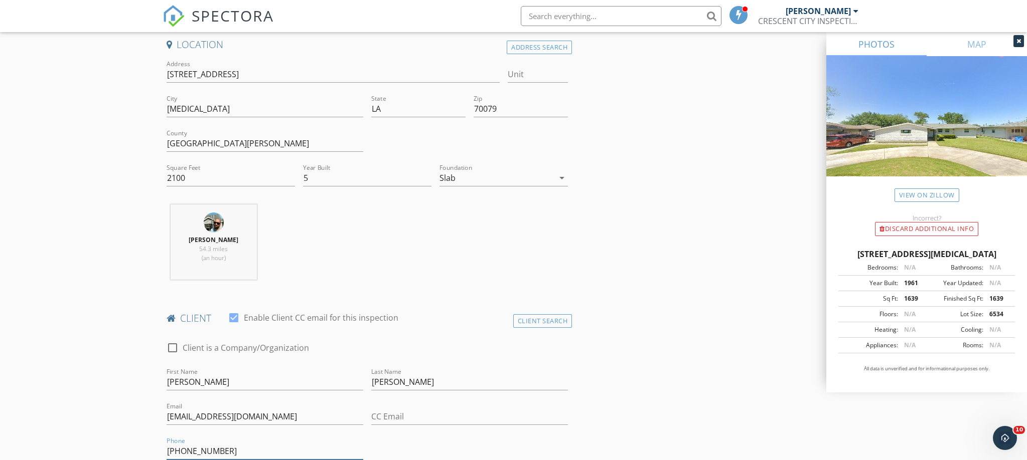
type input "504-231-7744"
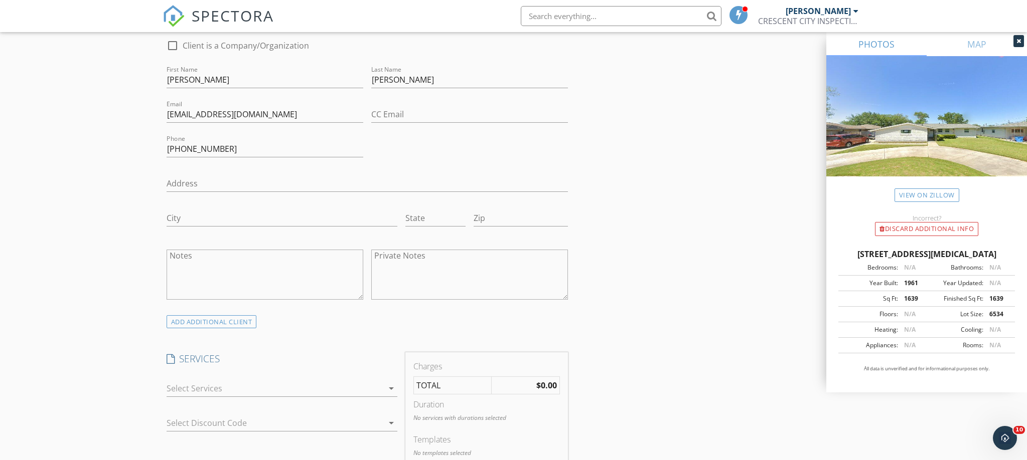
scroll to position [540, 0]
click at [215, 381] on div at bounding box center [275, 388] width 217 height 16
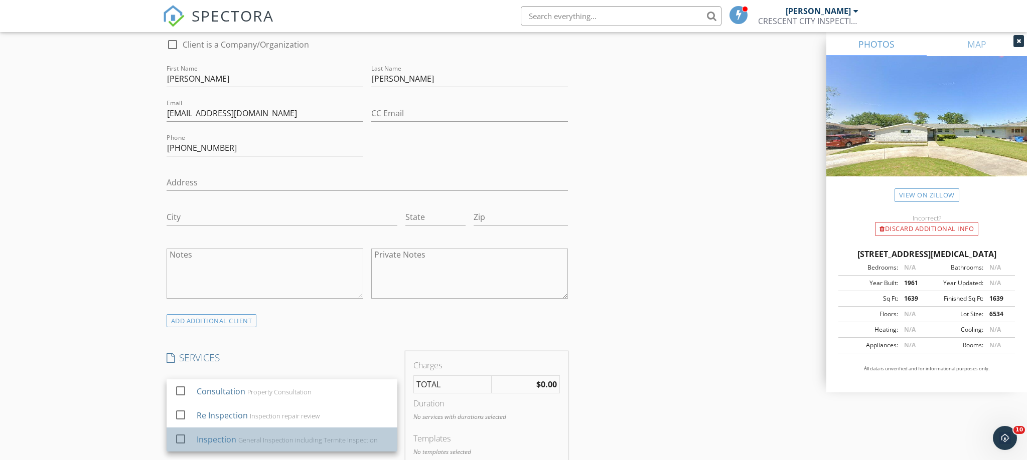
drag, startPoint x: 233, startPoint y: 426, endPoint x: 208, endPoint y: 431, distance: 25.1
click at [233, 434] on div "Inspection" at bounding box center [216, 440] width 40 height 12
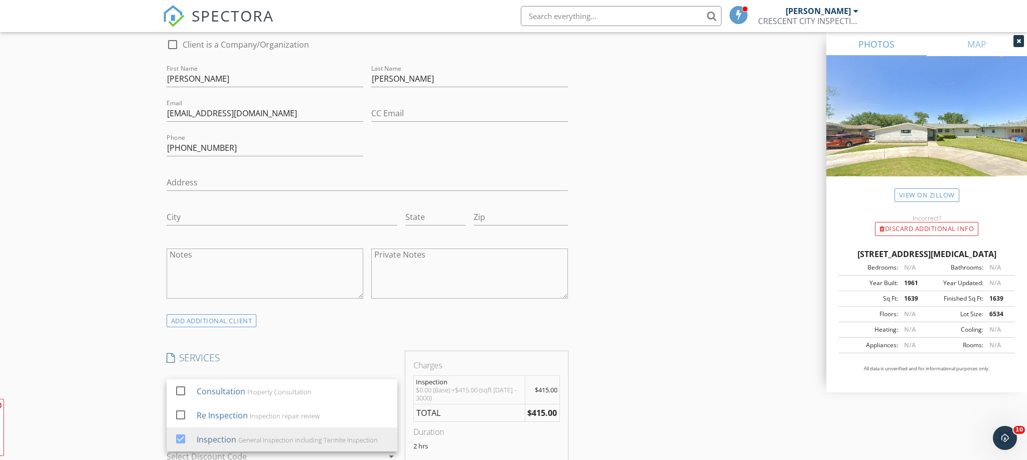
click at [131, 365] on div "New Inspection Click here to use the New Order Form INSPECTOR(S) check_box Marc…" at bounding box center [513, 455] width 1027 height 1852
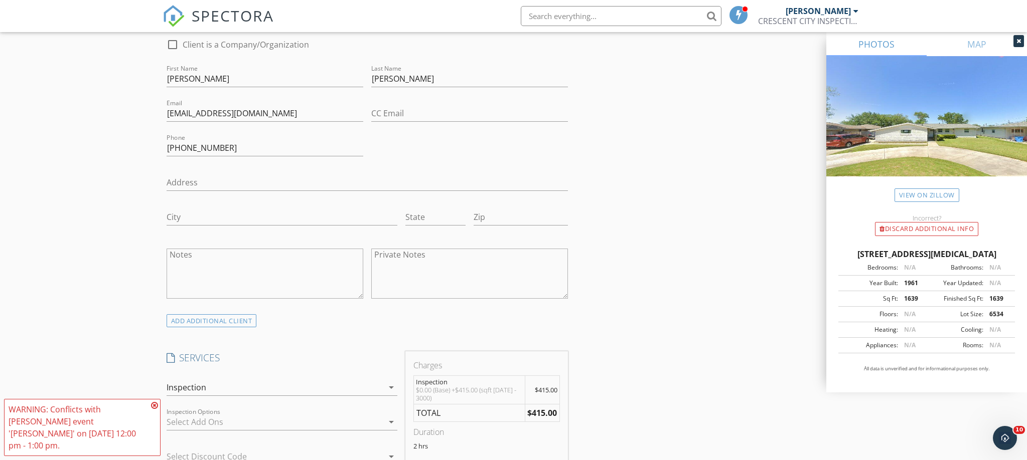
click at [158, 410] on icon at bounding box center [154, 406] width 7 height 8
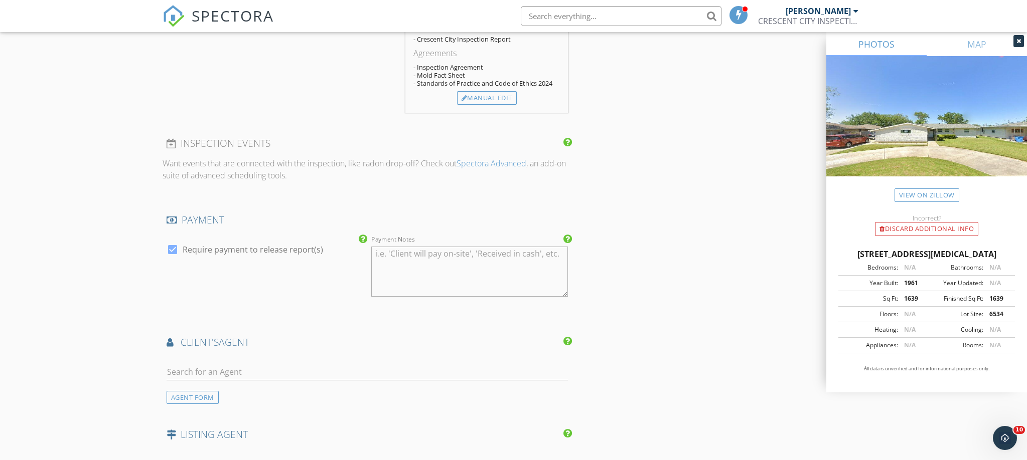
scroll to position [995, 0]
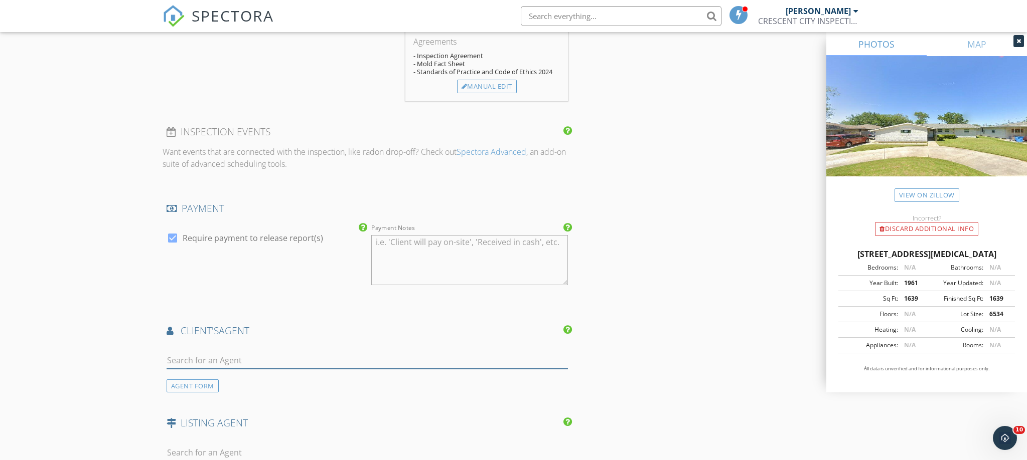
click at [211, 353] on input "text" at bounding box center [368, 361] width 402 height 17
type input "Macie"
click at [217, 385] on div "The Agency" at bounding box center [238, 389] width 86 height 8
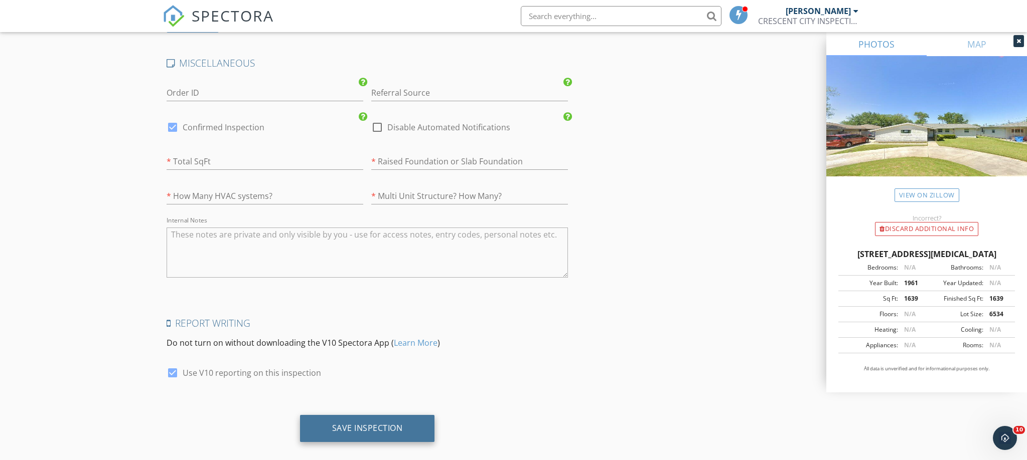
scroll to position [1745, 0]
click at [394, 421] on div "Save Inspection" at bounding box center [367, 429] width 135 height 27
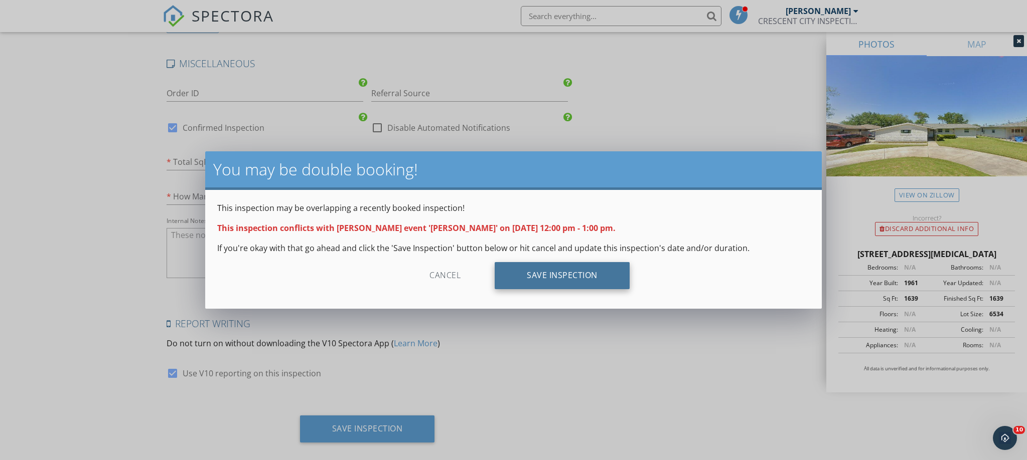
click at [582, 270] on div "Save Inspection" at bounding box center [562, 275] width 135 height 27
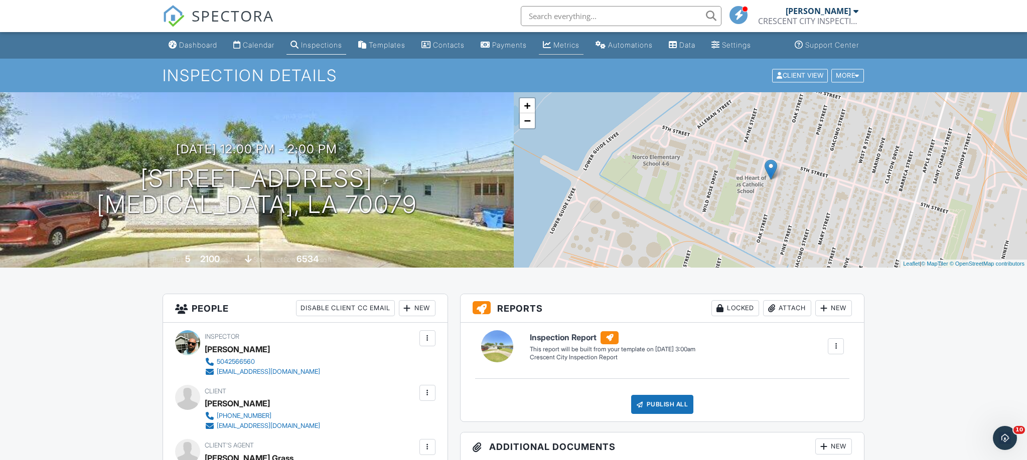
click at [579, 44] on div "Metrics" at bounding box center [566, 45] width 26 height 9
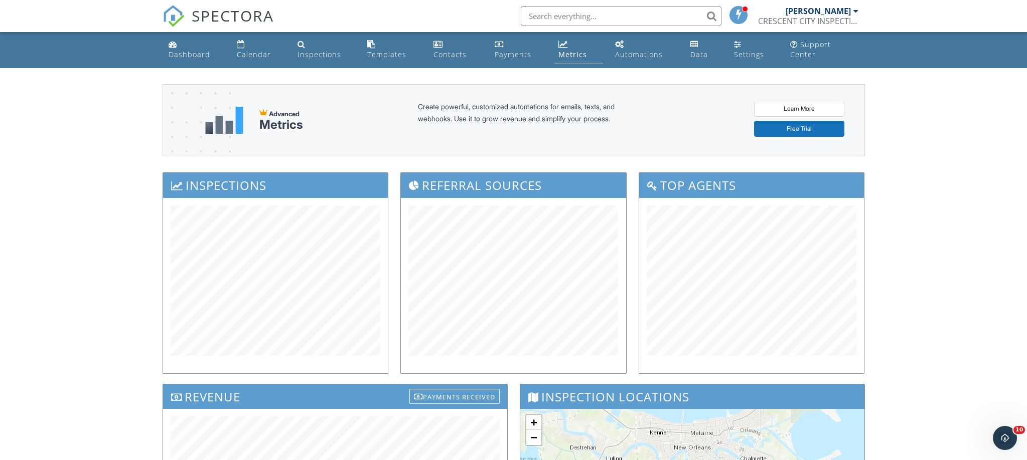
scroll to position [4, 0]
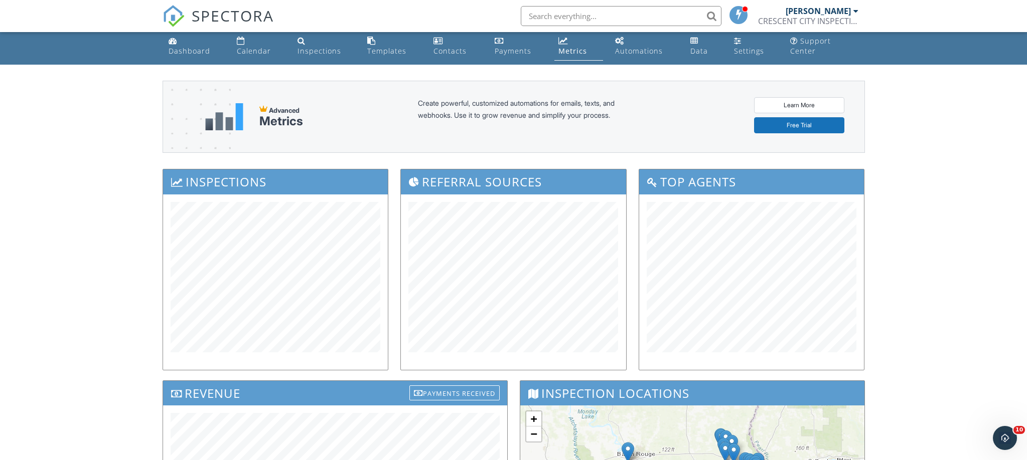
click at [370, 129] on div "Advanced Metrics Create powerful, customized automations for emails, texts, and…" at bounding box center [514, 117] width 702 height 72
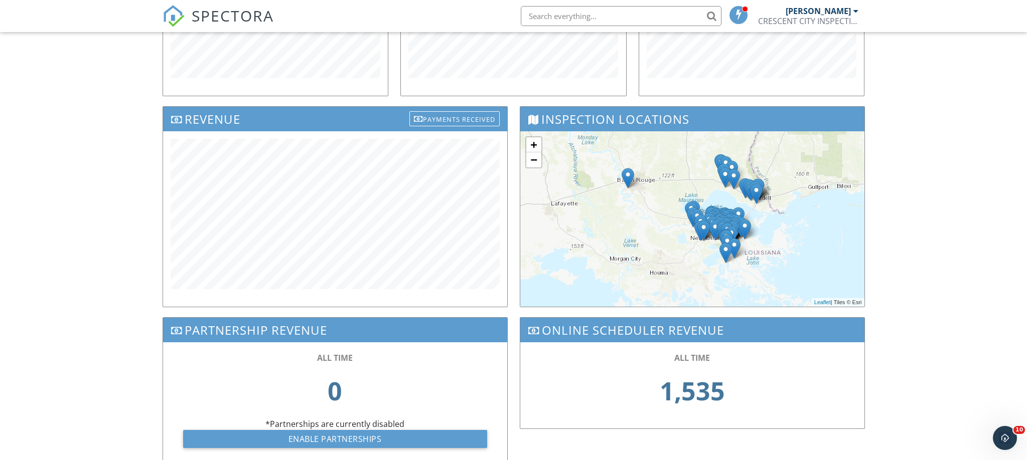
scroll to position [279, 0]
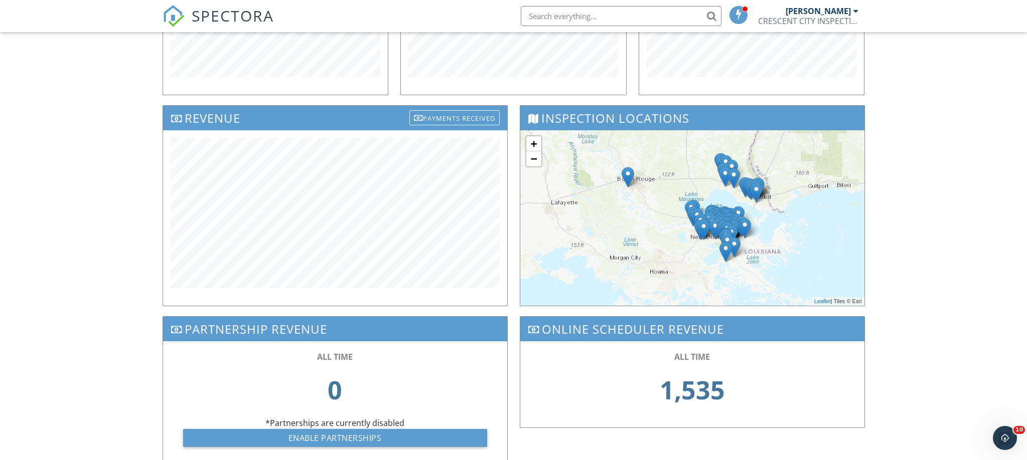
click at [166, 237] on div at bounding box center [335, 218] width 344 height 176
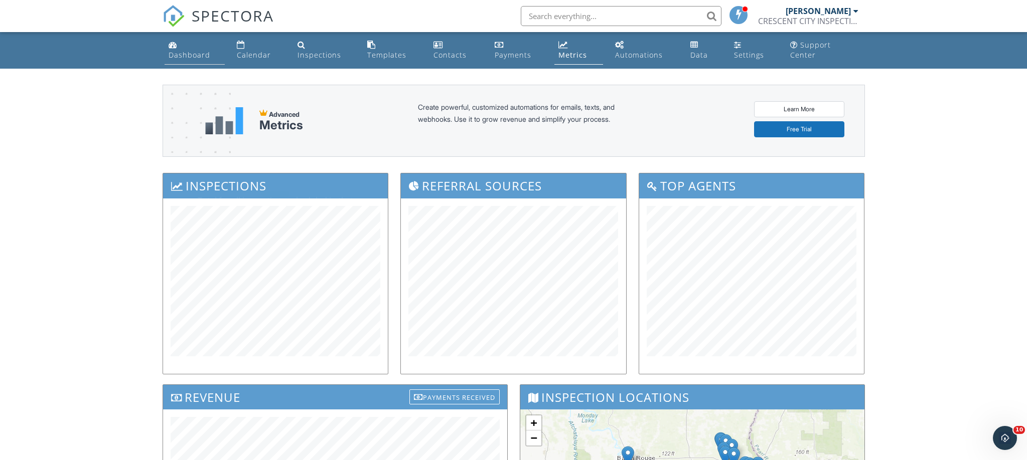
scroll to position [0, 0]
click at [196, 50] on div "Dashboard" at bounding box center [190, 55] width 42 height 10
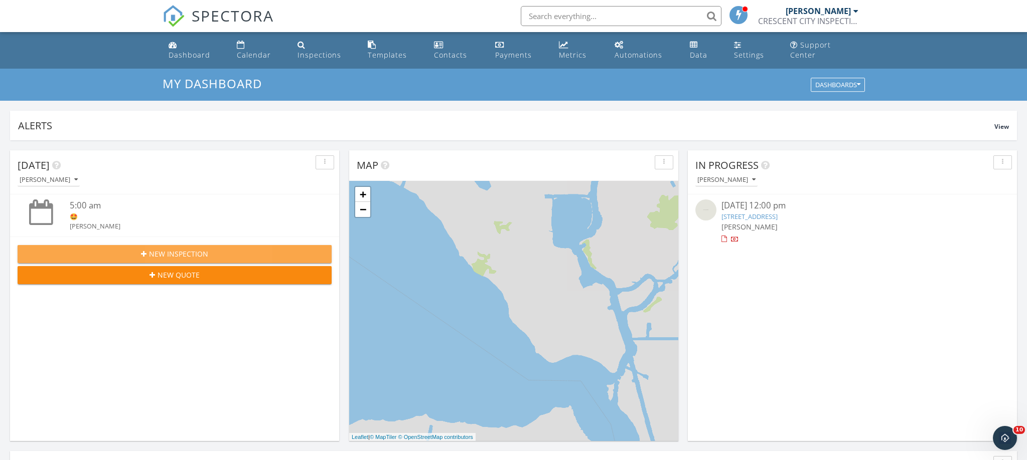
click at [198, 249] on span "New Inspection" at bounding box center [178, 254] width 59 height 11
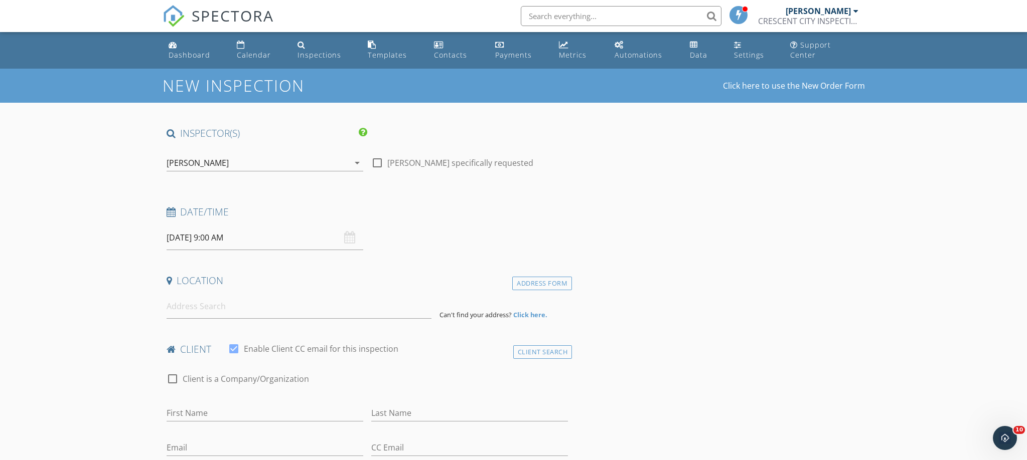
click at [249, 229] on input "[DATE] 9:00 AM" at bounding box center [265, 238] width 197 height 25
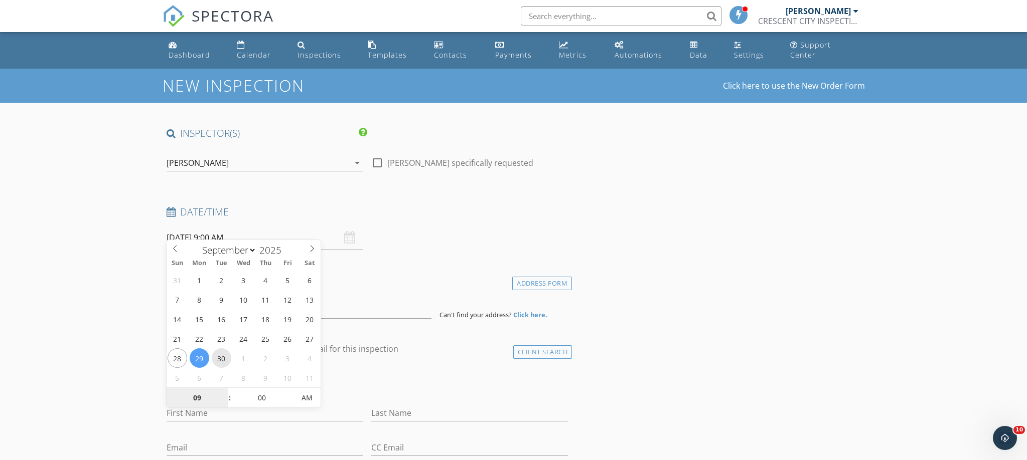
type input "[DATE] 9:00 AM"
type input "10"
type input "[DATE] 10:00 AM"
click at [226, 394] on span at bounding box center [224, 393] width 7 height 10
type input "11"
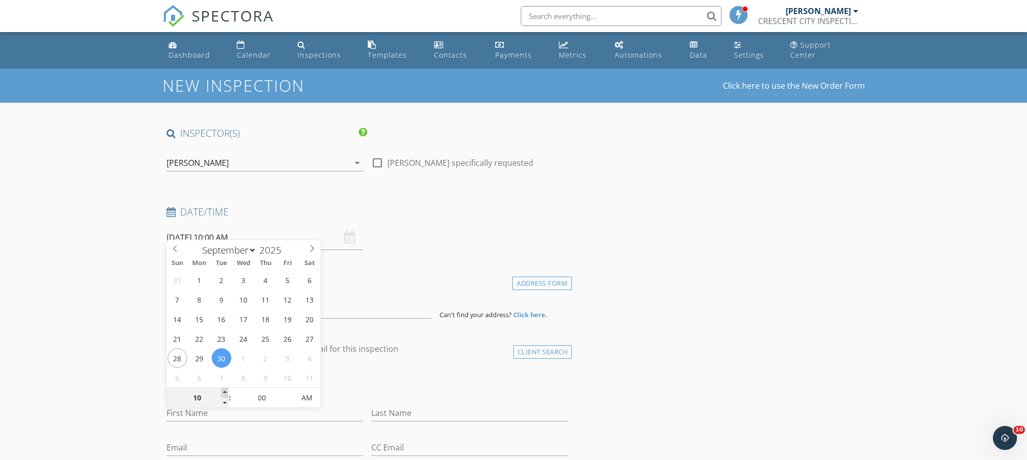
type input "[DATE] 11:00 AM"
click at [226, 394] on span at bounding box center [224, 393] width 7 height 10
type input "12"
type input "[DATE] 12:00 PM"
click at [226, 394] on span at bounding box center [224, 393] width 7 height 10
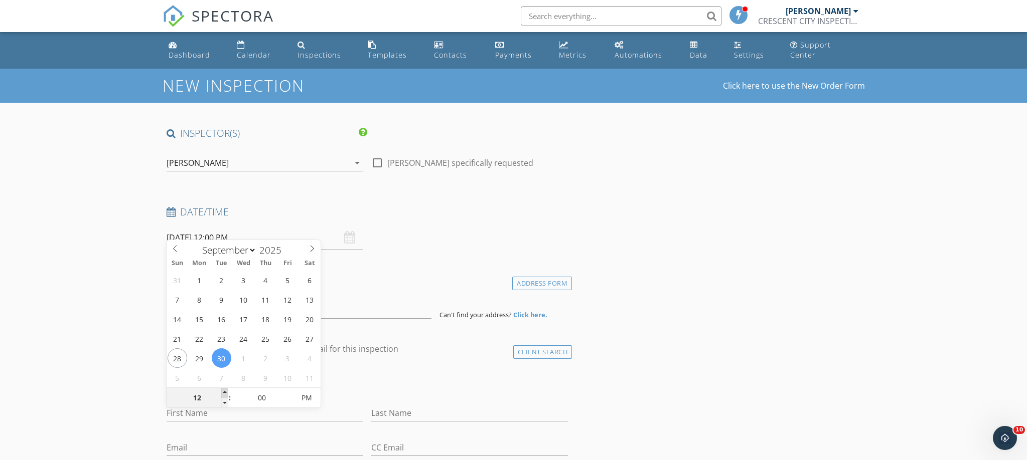
type input "01"
type input "[DATE] 1:00 PM"
click at [226, 394] on span at bounding box center [224, 393] width 7 height 10
type input "02"
type input "[DATE] 2:00 PM"
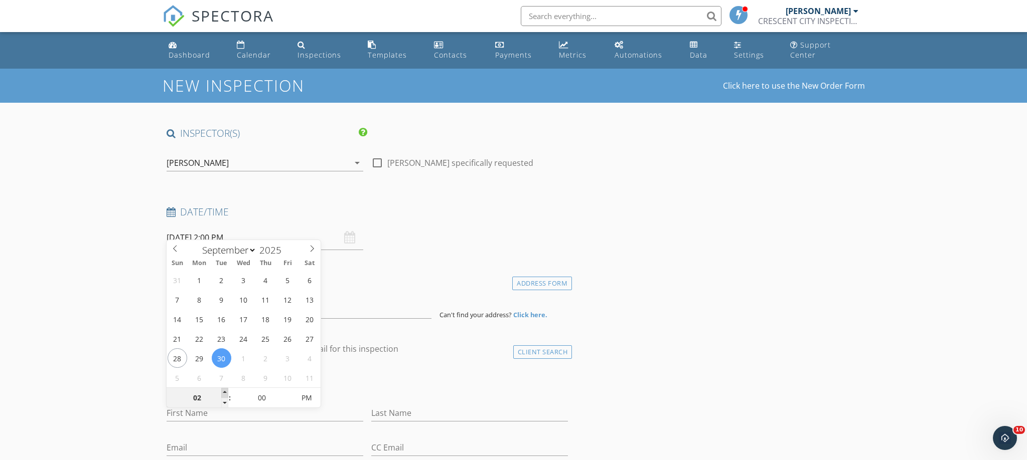
click at [226, 394] on span at bounding box center [224, 393] width 7 height 10
type input "03"
type input "[DATE] 3:00 PM"
click at [225, 394] on span at bounding box center [224, 393] width 7 height 10
type input "04"
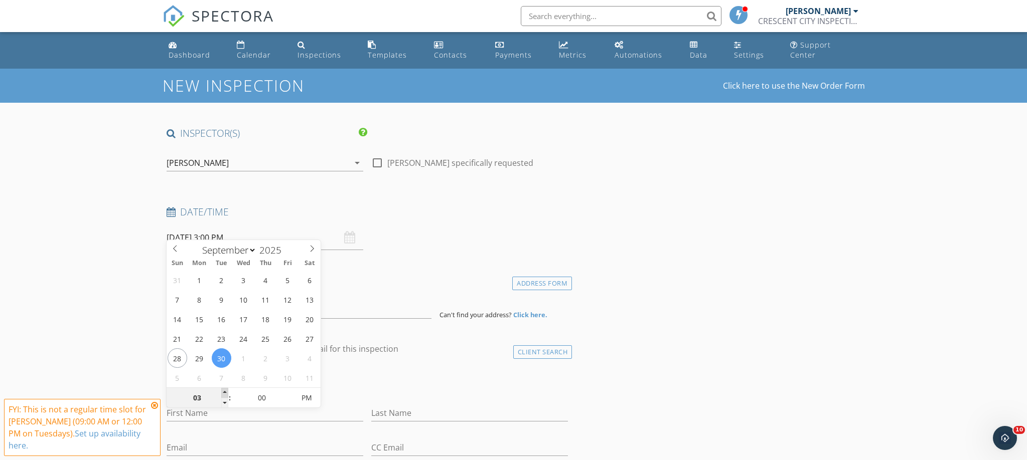
type input "[DATE] 4:00 PM"
click at [225, 394] on span at bounding box center [224, 393] width 7 height 10
type input "05"
type input "[DATE] 5:00 PM"
click at [225, 394] on span at bounding box center [224, 393] width 7 height 10
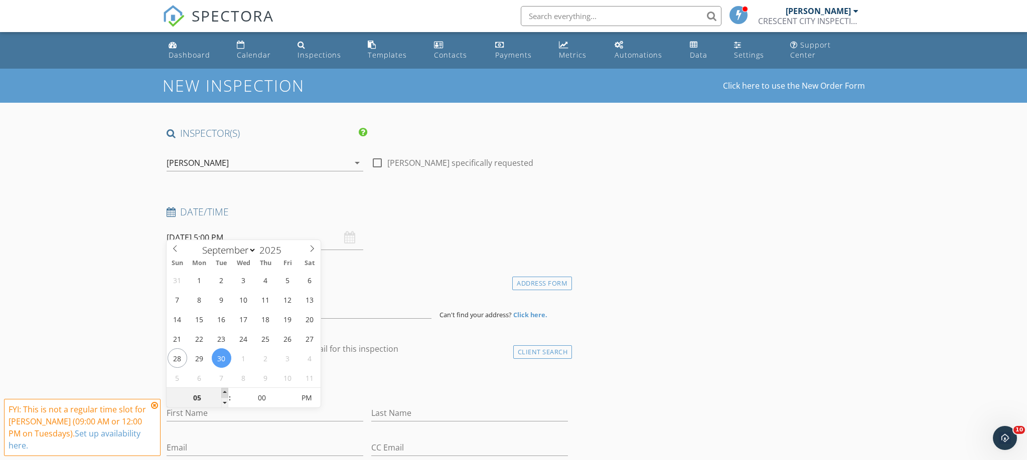
type input "06"
type input "[DATE] 6:00 PM"
click at [225, 394] on span at bounding box center [224, 393] width 7 height 10
type input "07"
type input "[DATE] 7:00 PM"
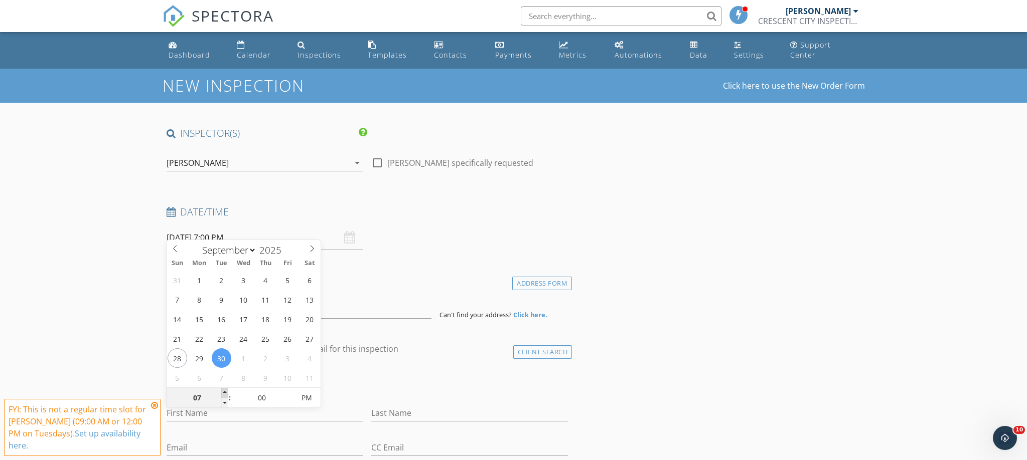
click at [225, 394] on span at bounding box center [224, 393] width 7 height 10
type input "08"
type input "[DATE] 8:00 PM"
click at [225, 394] on span at bounding box center [224, 393] width 7 height 10
type input "09"
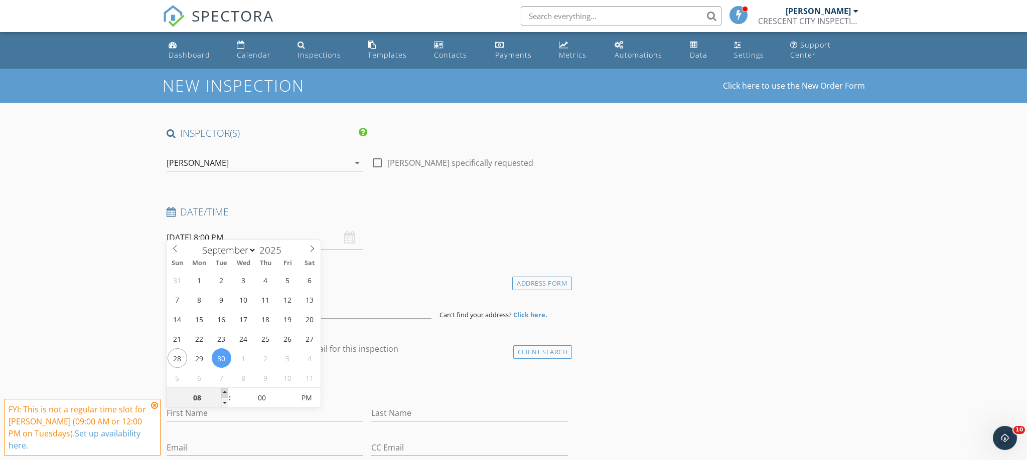
type input "[DATE] 9:00 PM"
click at [225, 394] on span at bounding box center [224, 393] width 7 height 10
type input "10"
type input "[DATE] 10:00 PM"
click at [225, 394] on span at bounding box center [224, 393] width 7 height 10
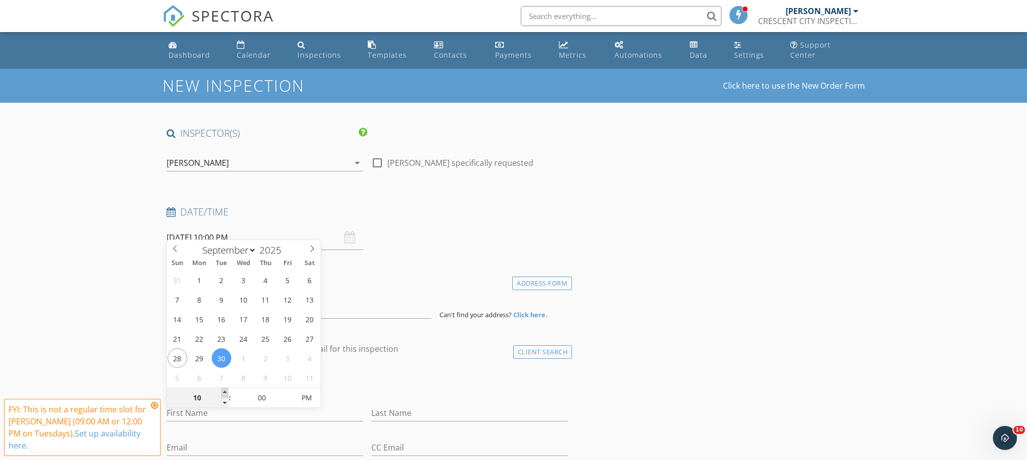
type input "11"
type input "[DATE] 11:00 PM"
click at [225, 394] on span at bounding box center [224, 393] width 7 height 10
type input "12"
type input "[DATE] 12:00 AM"
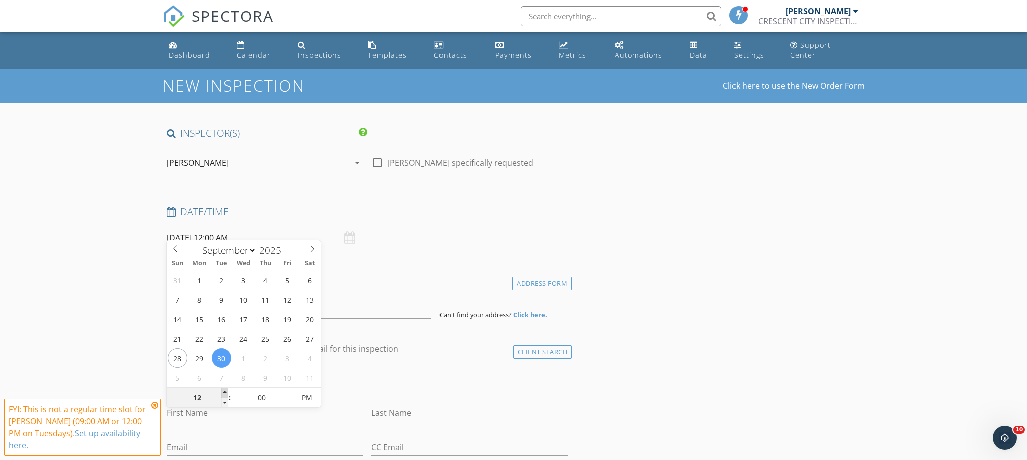
click at [225, 394] on span at bounding box center [224, 393] width 7 height 10
type input "01"
type input "[DATE] 1:00 AM"
click at [225, 394] on span at bounding box center [224, 393] width 7 height 10
type input "02"
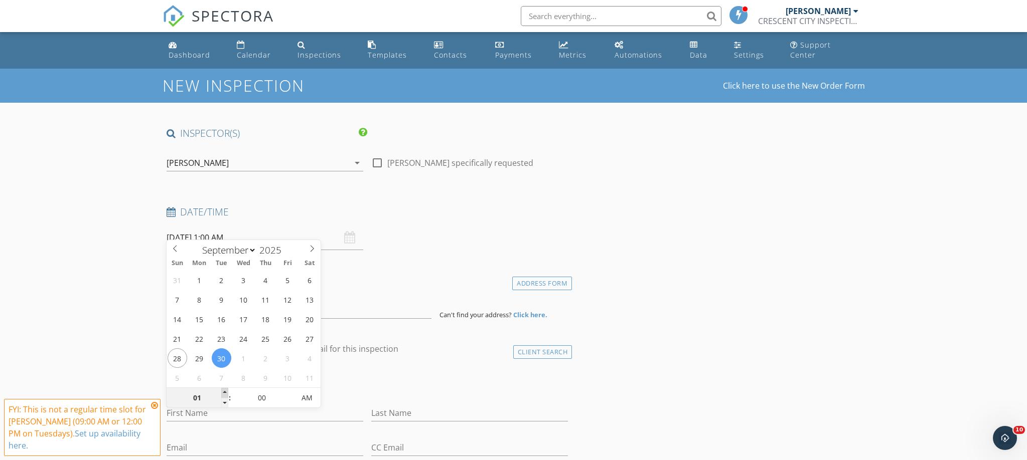
type input "[DATE] 2:00 AM"
click at [225, 394] on span at bounding box center [224, 393] width 7 height 10
type input "03"
click at [225, 394] on span at bounding box center [224, 393] width 7 height 10
type input "[DATE] 3:00 PM"
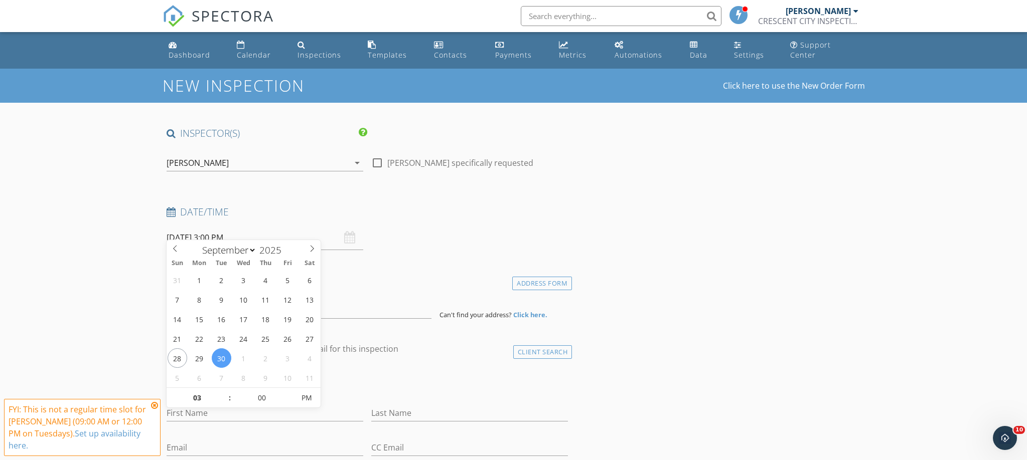
click at [152, 407] on icon at bounding box center [154, 406] width 7 height 8
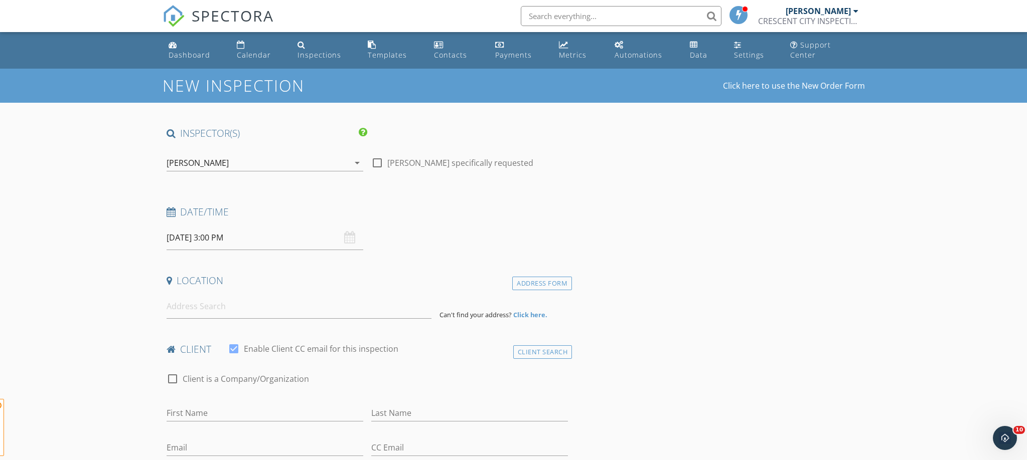
click at [206, 299] on input at bounding box center [299, 306] width 265 height 25
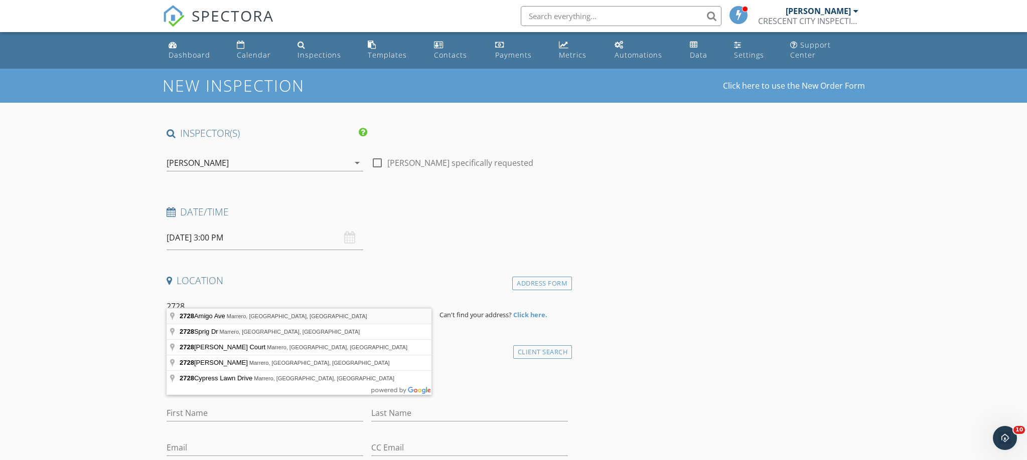
type input "[STREET_ADDRESS]"
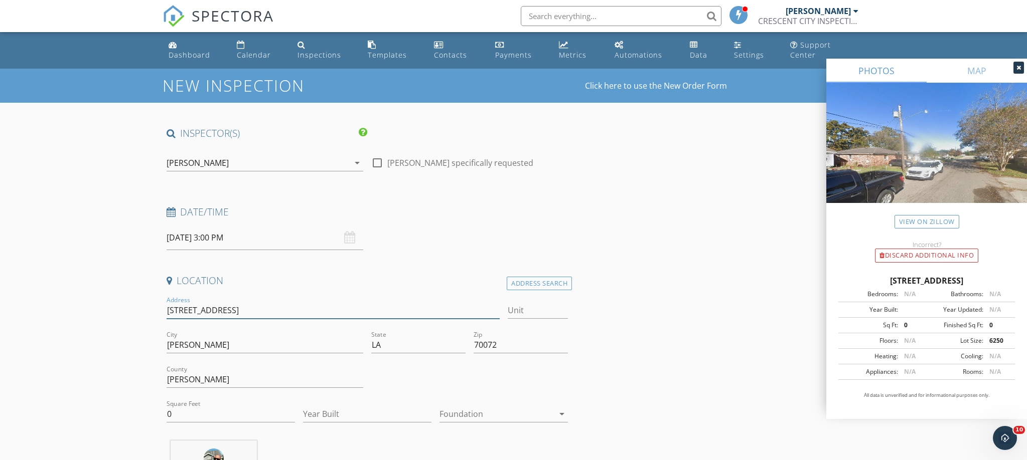
drag, startPoint x: 310, startPoint y: 299, endPoint x: 517, endPoint y: 284, distance: 208.3
click at [310, 302] on input "[STREET_ADDRESS]" at bounding box center [334, 310] width 334 height 17
drag, startPoint x: 548, startPoint y: 270, endPoint x: 505, endPoint y: 279, distance: 44.6
click at [548, 277] on div "Address Search" at bounding box center [539, 284] width 65 height 14
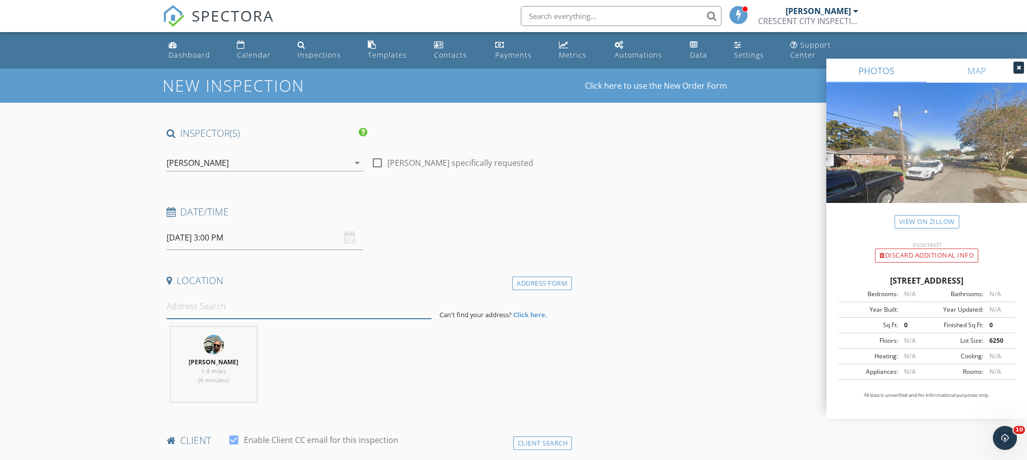
click at [241, 297] on input at bounding box center [299, 306] width 265 height 25
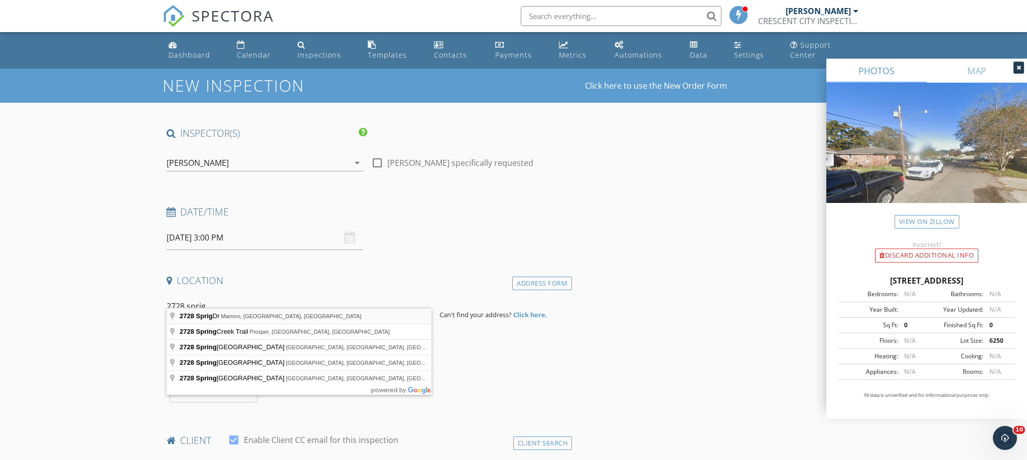
type input "[STREET_ADDRESS][PERSON_NAME]"
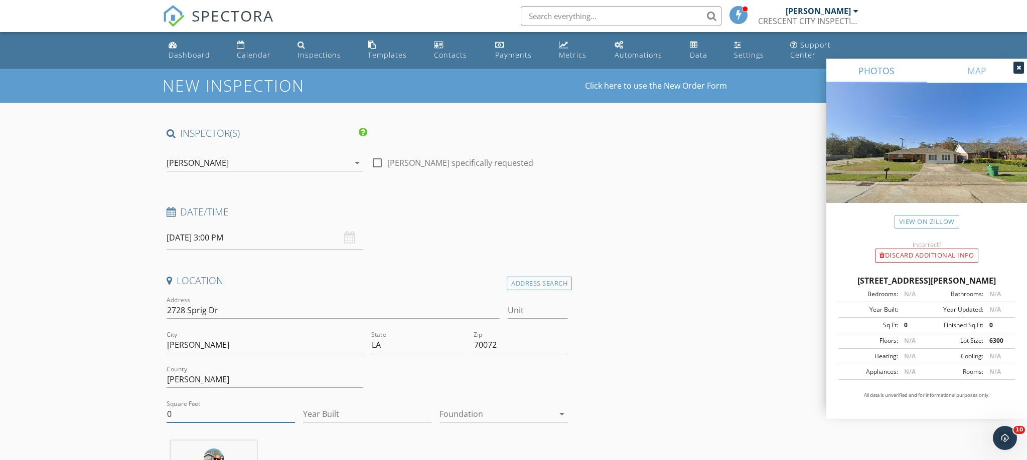
click at [200, 409] on input "0" at bounding box center [231, 414] width 128 height 17
type input "2100"
click at [466, 400] on div "Foundation arrow_drop_down" at bounding box center [503, 416] width 128 height 33
click at [464, 406] on div at bounding box center [496, 414] width 114 height 16
drag, startPoint x: 457, startPoint y: 418, endPoint x: 428, endPoint y: 420, distance: 29.7
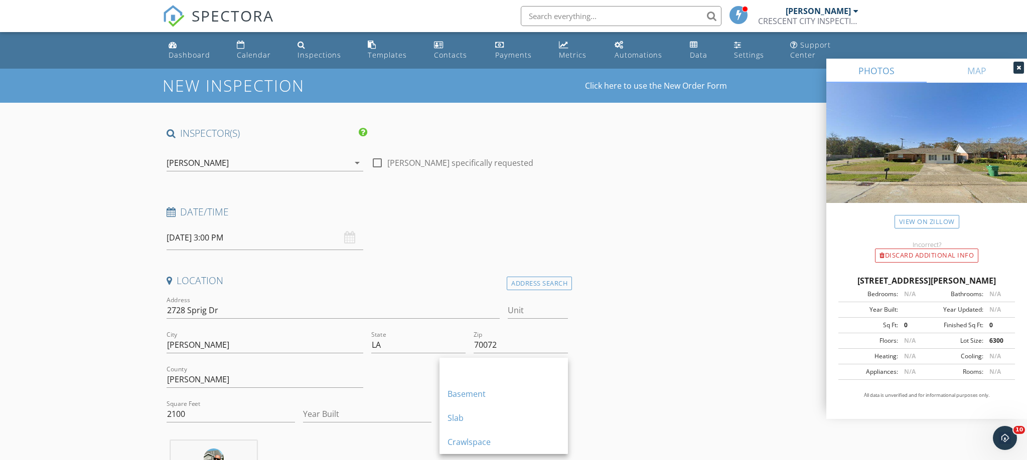
click at [457, 418] on div "Slab" at bounding box center [503, 418] width 112 height 12
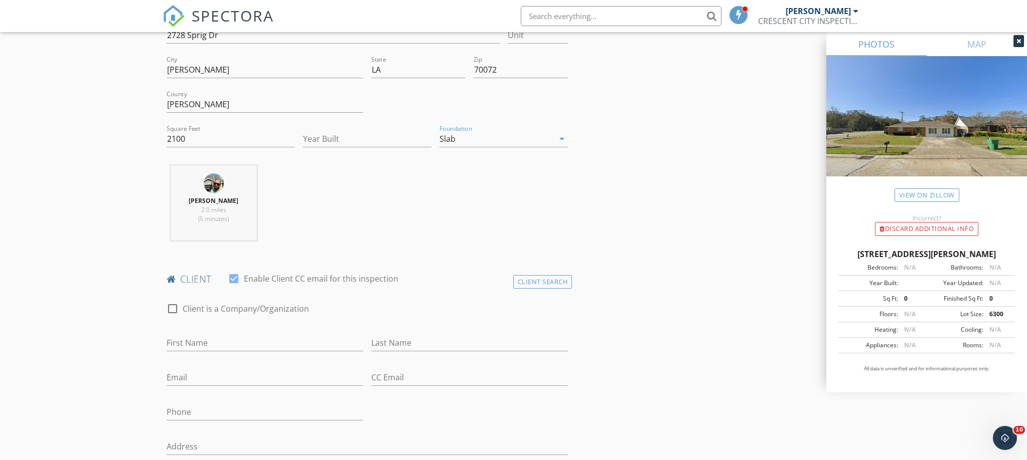
scroll to position [275, 0]
drag, startPoint x: 195, startPoint y: 343, endPoint x: 197, endPoint y: 336, distance: 7.2
click at [195, 343] on div "First Name" at bounding box center [265, 348] width 197 height 27
type input "[PERSON_NAME]"
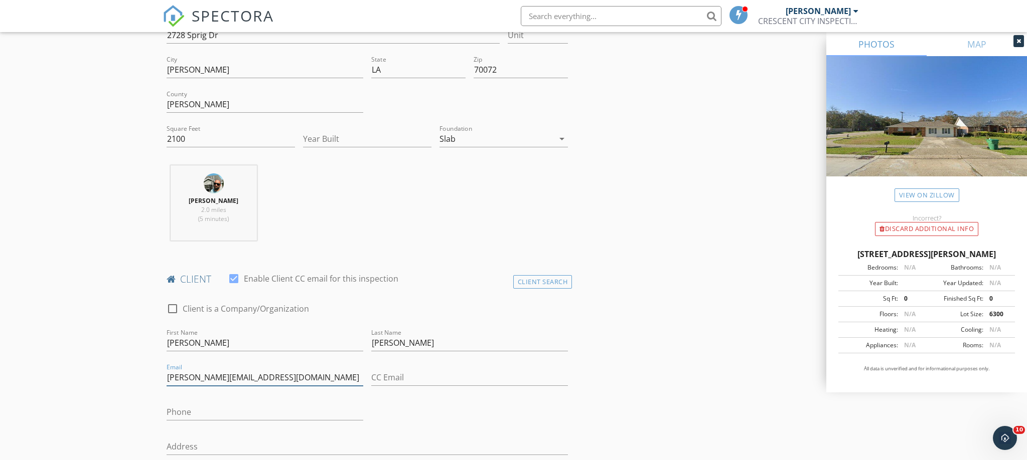
type input "[PERSON_NAME][EMAIL_ADDRESS][DOMAIN_NAME]"
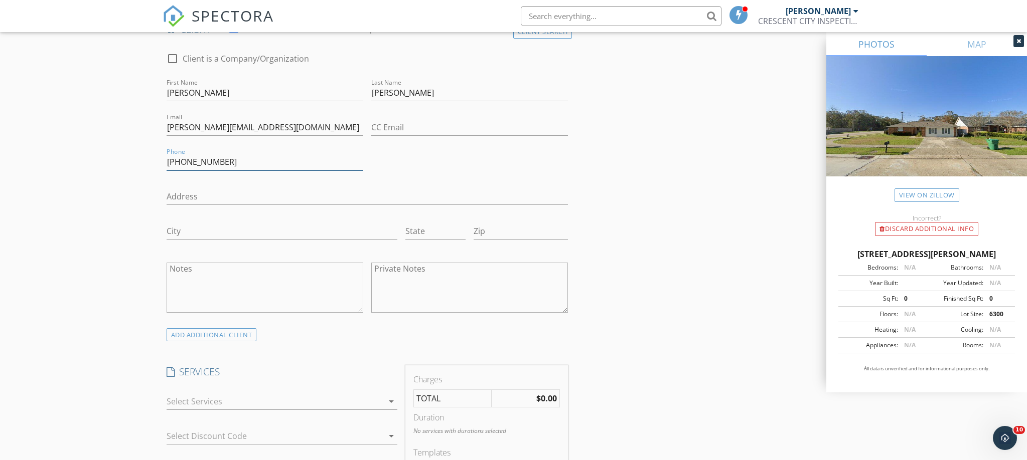
scroll to position [546, 0]
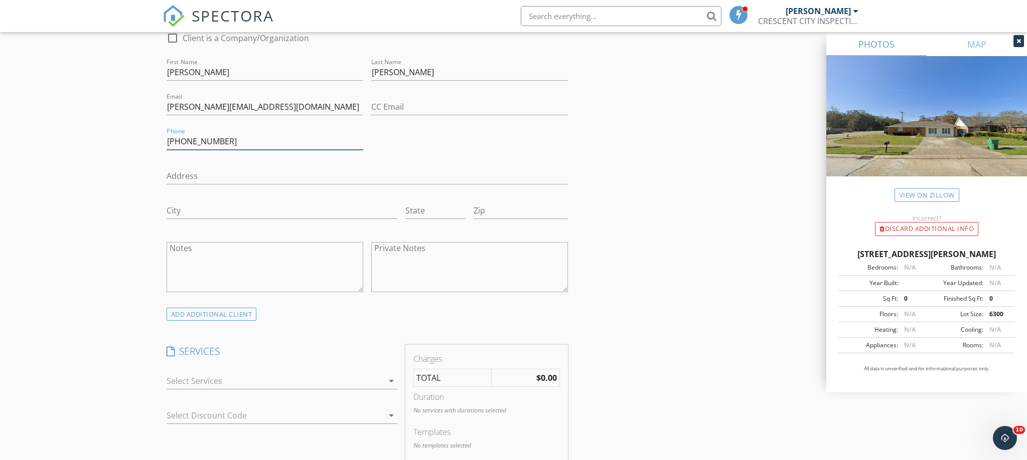
type input "[PHONE_NUMBER]"
click at [228, 373] on div at bounding box center [275, 381] width 217 height 16
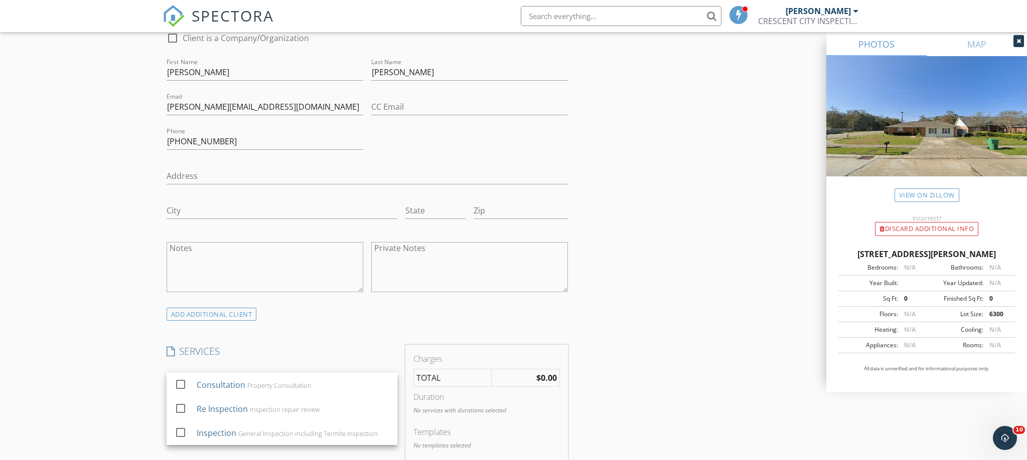
drag, startPoint x: 211, startPoint y: 418, endPoint x: 129, endPoint y: 399, distance: 83.5
click at [210, 427] on div "Inspection" at bounding box center [216, 433] width 40 height 12
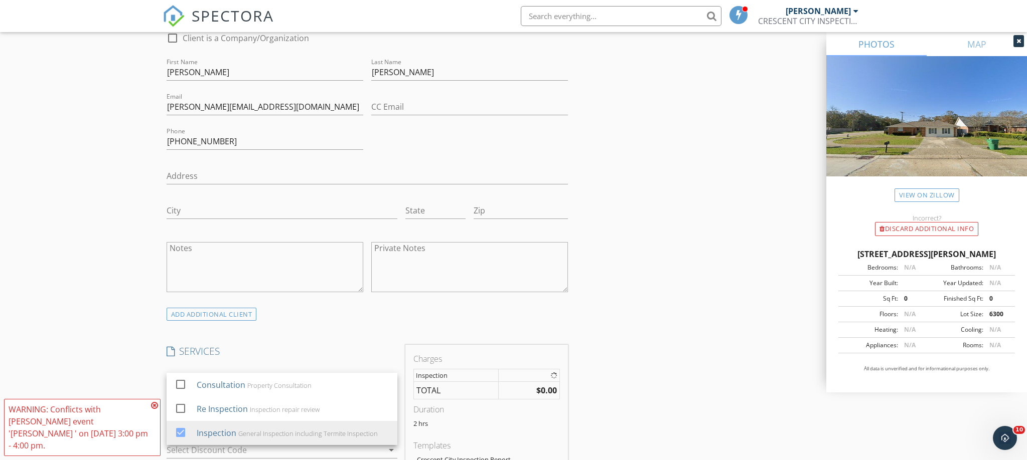
click at [100, 367] on div "New Inspection Click here to use the New Order Form INSPECTOR(S) check_box [PER…" at bounding box center [513, 440] width 1027 height 1836
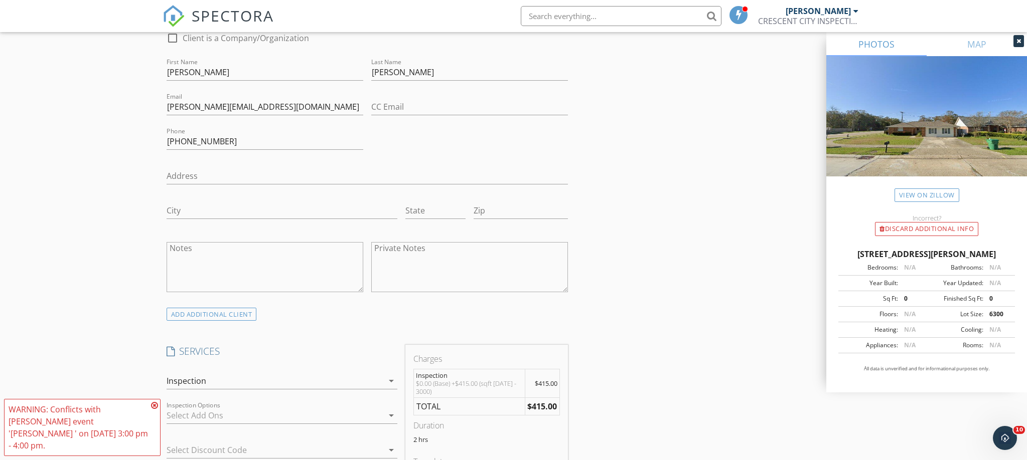
click at [154, 410] on icon at bounding box center [154, 406] width 7 height 8
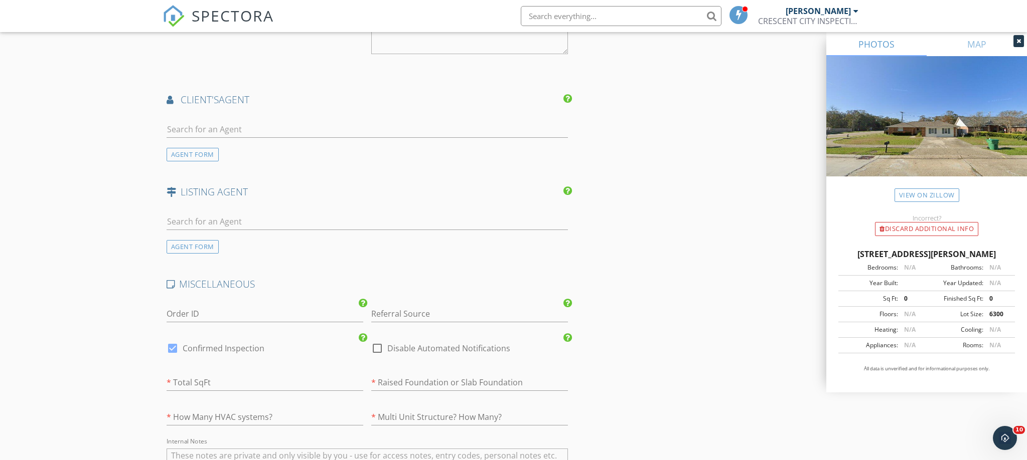
scroll to position [1230, 0]
drag, startPoint x: 207, startPoint y: 99, endPoint x: 209, endPoint y: 108, distance: 9.7
click at [207, 111] on div at bounding box center [368, 127] width 402 height 33
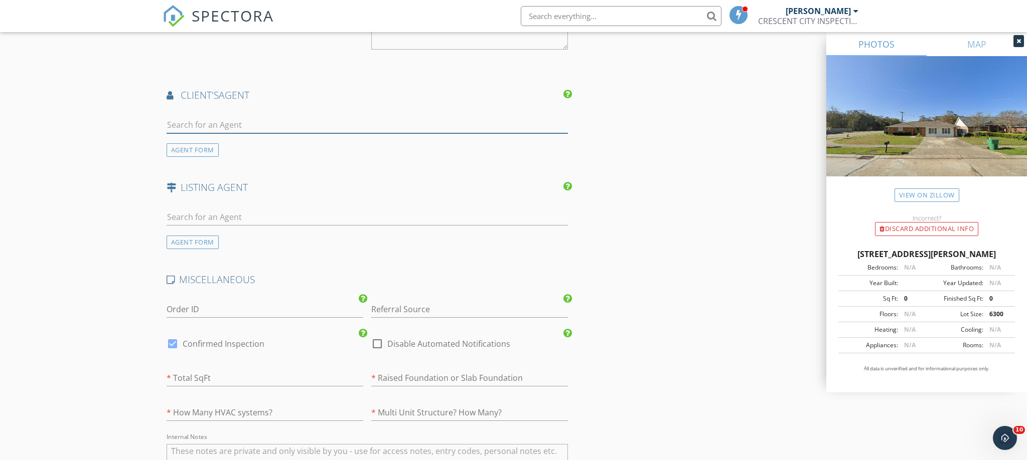
click at [209, 117] on input "text" at bounding box center [368, 125] width 402 height 17
type input "[PERSON_NAME]"
click at [229, 137] on div "[PERSON_NAME]" at bounding box center [228, 143] width 67 height 12
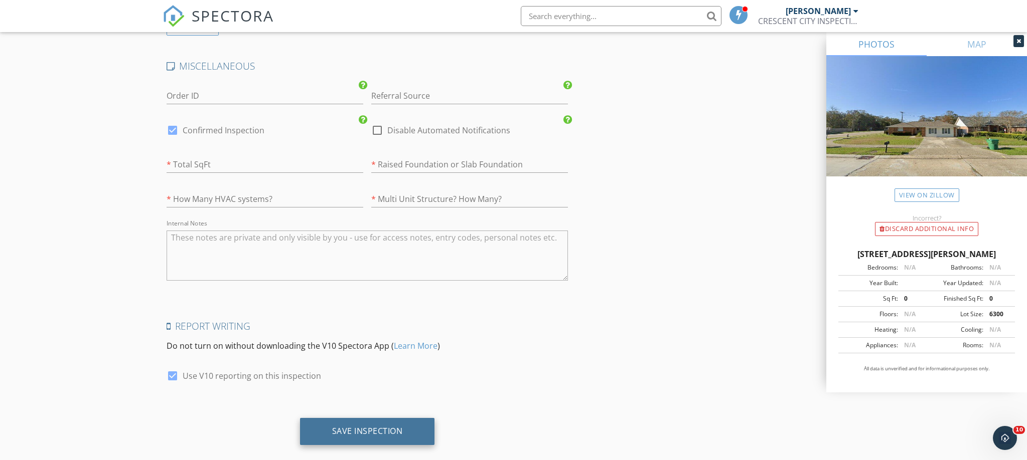
scroll to position [1744, 0]
click at [366, 424] on div "Save Inspection" at bounding box center [367, 429] width 71 height 10
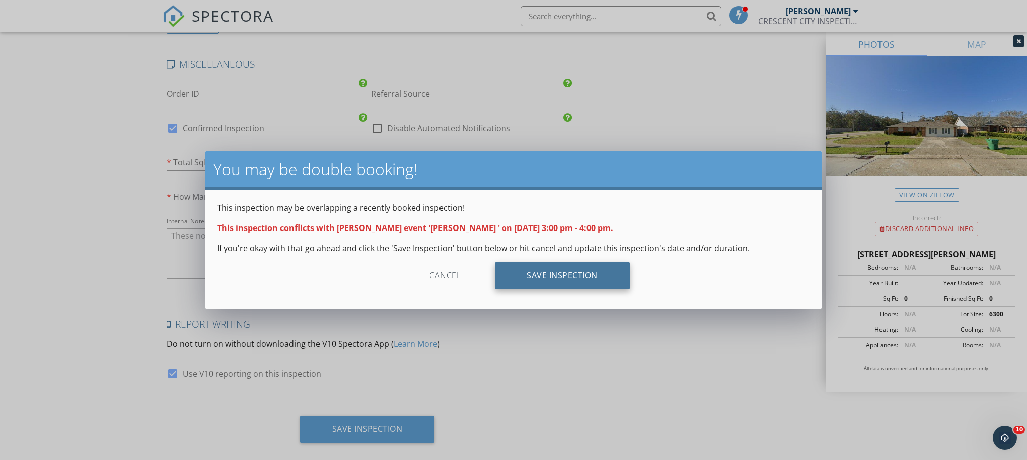
click at [598, 274] on div "Save Inspection" at bounding box center [562, 275] width 135 height 27
